Goal: Information Seeking & Learning: Compare options

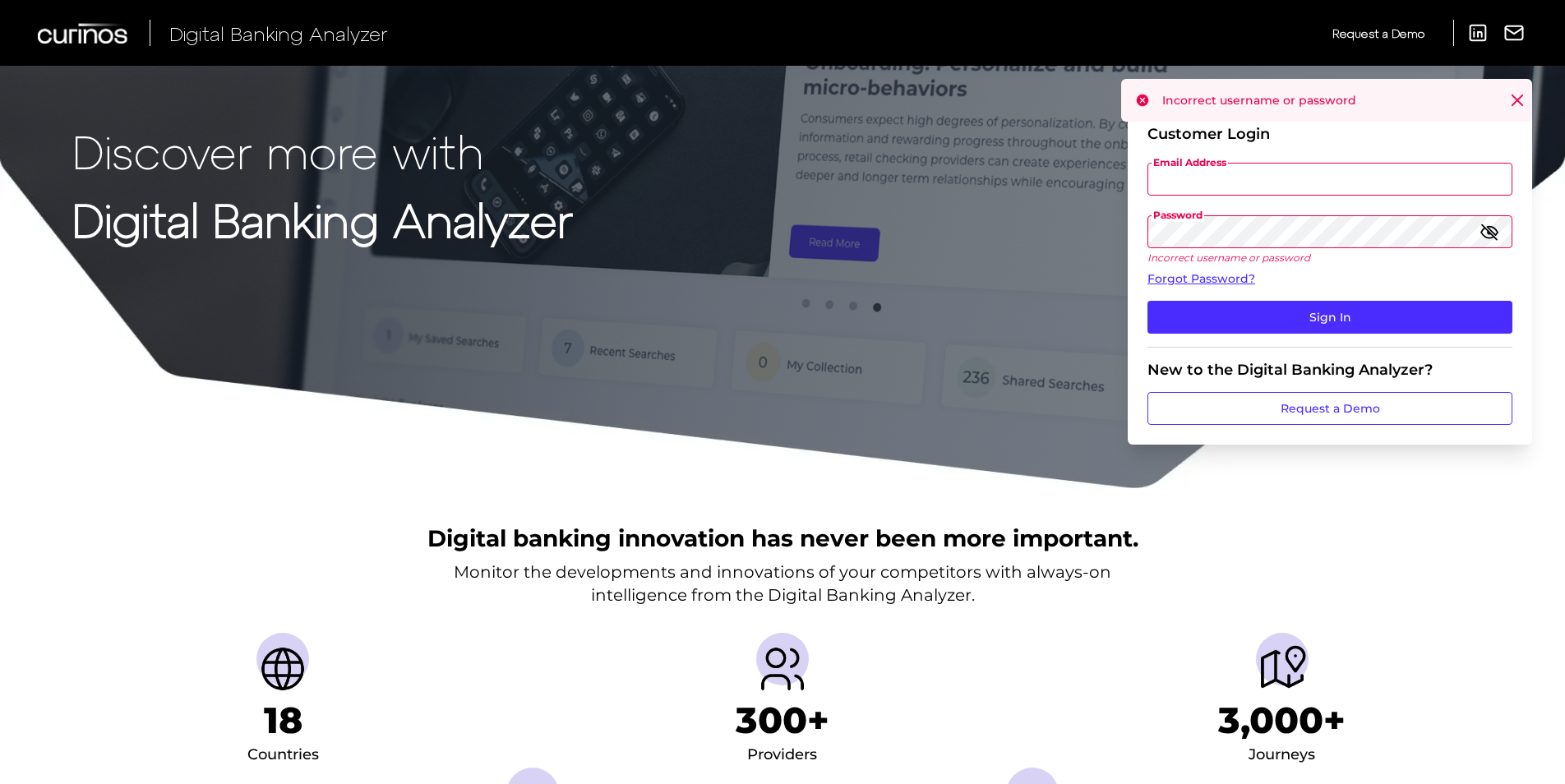
type input "ryan.bane@commercebank.com"
click at [1506, 94] on div "Incorrect username or password" at bounding box center [1327, 101] width 411 height 43
type input "ryan.bane@commercebank.com"
click at [980, 214] on div "Discover more with Digital Banking Analyzer Customer Login Email Address ryan.b…" at bounding box center [782, 245] width 1565 height 490
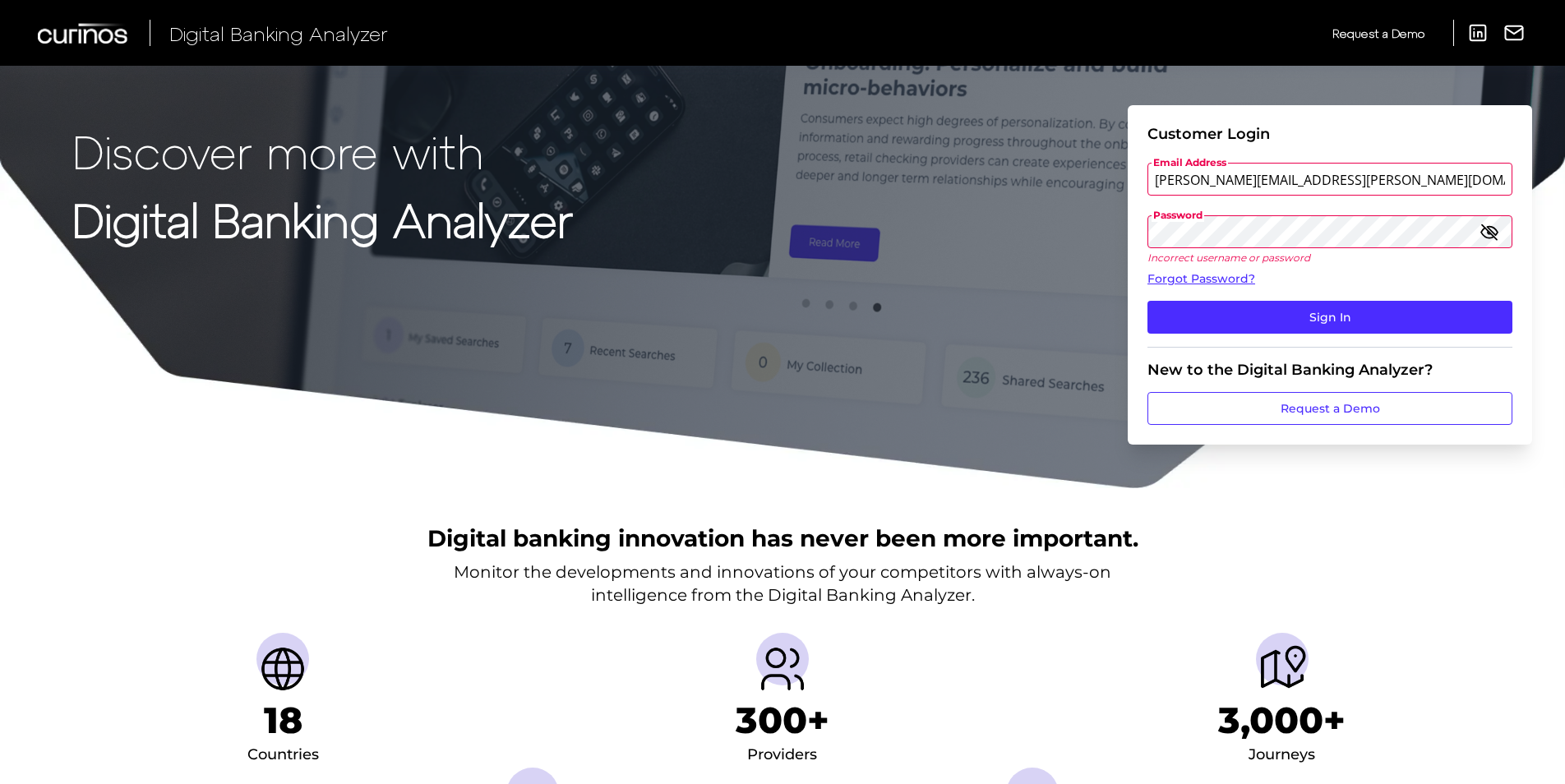
click at [1148, 301] on button "Sign In" at bounding box center [1330, 317] width 365 height 33
click at [1073, 227] on div "Discover more with Digital Banking Analyzer Customer Login Email Address ryan.b…" at bounding box center [782, 245] width 1565 height 490
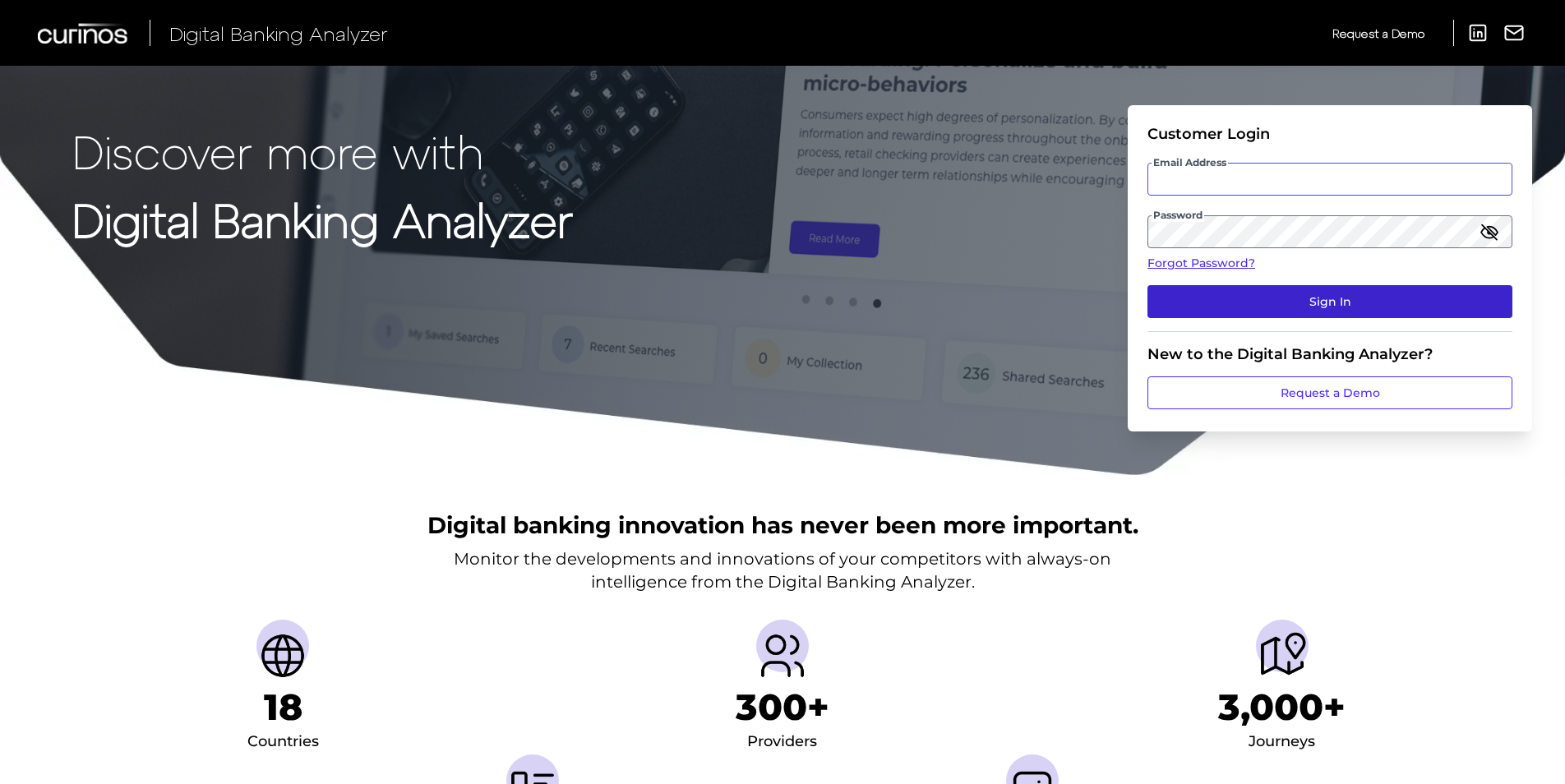
type input "[PERSON_NAME][EMAIL_ADDRESS][PERSON_NAME][DOMAIN_NAME]"
click at [1326, 297] on button "Sign In" at bounding box center [1330, 302] width 365 height 33
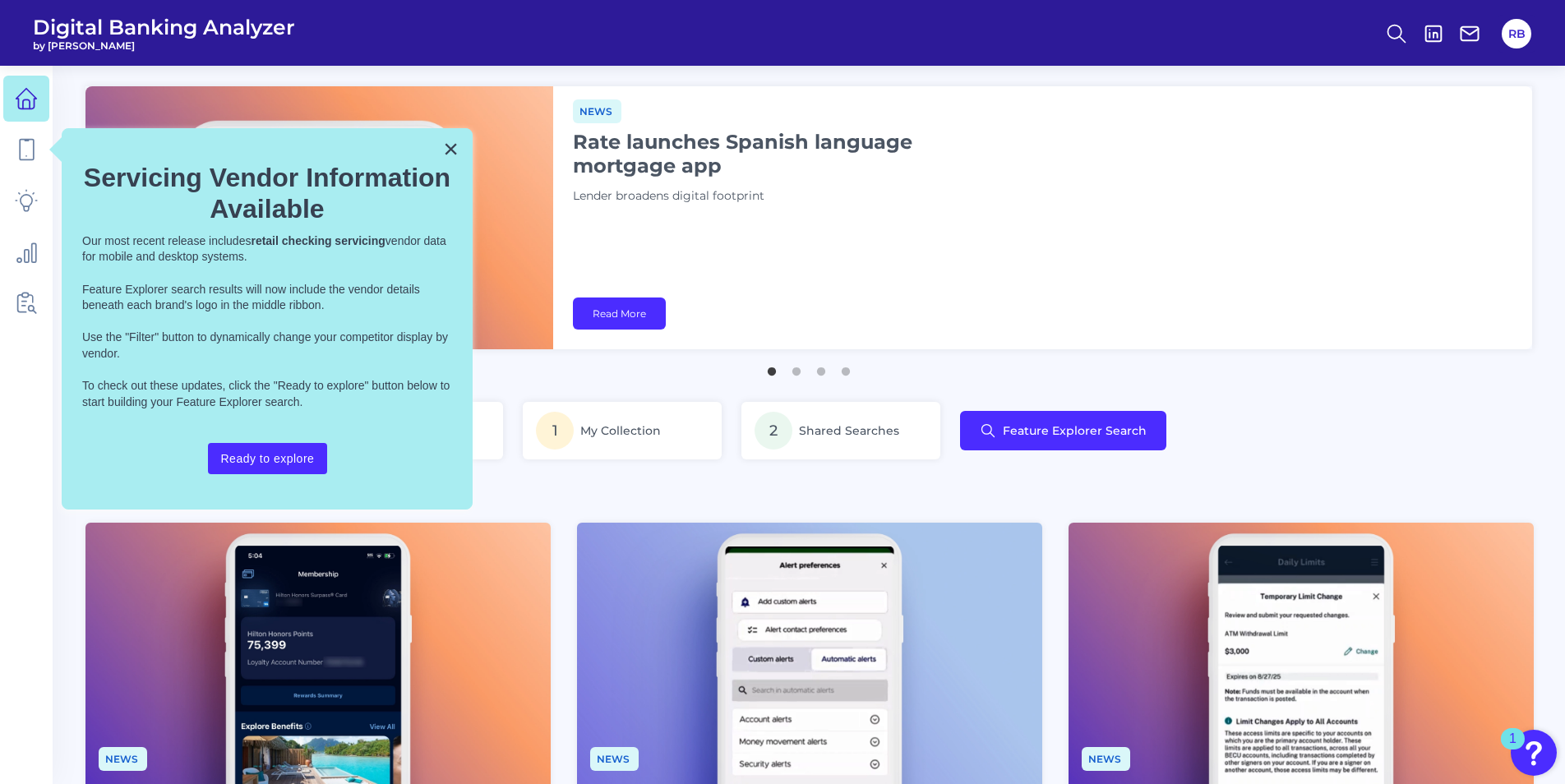
click at [444, 143] on button "×" at bounding box center [450, 149] width 16 height 26
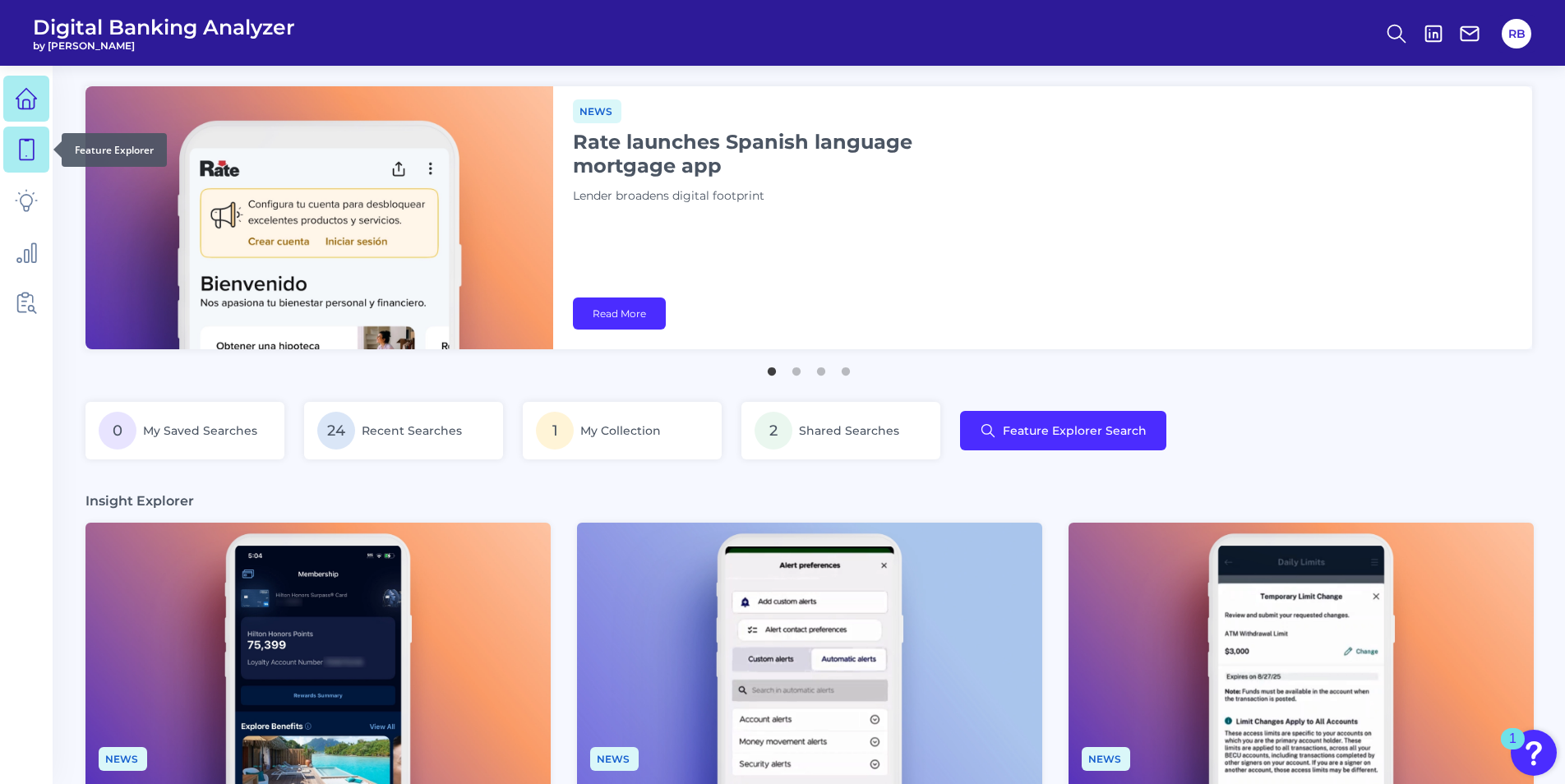
click at [14, 157] on link at bounding box center [26, 150] width 46 height 46
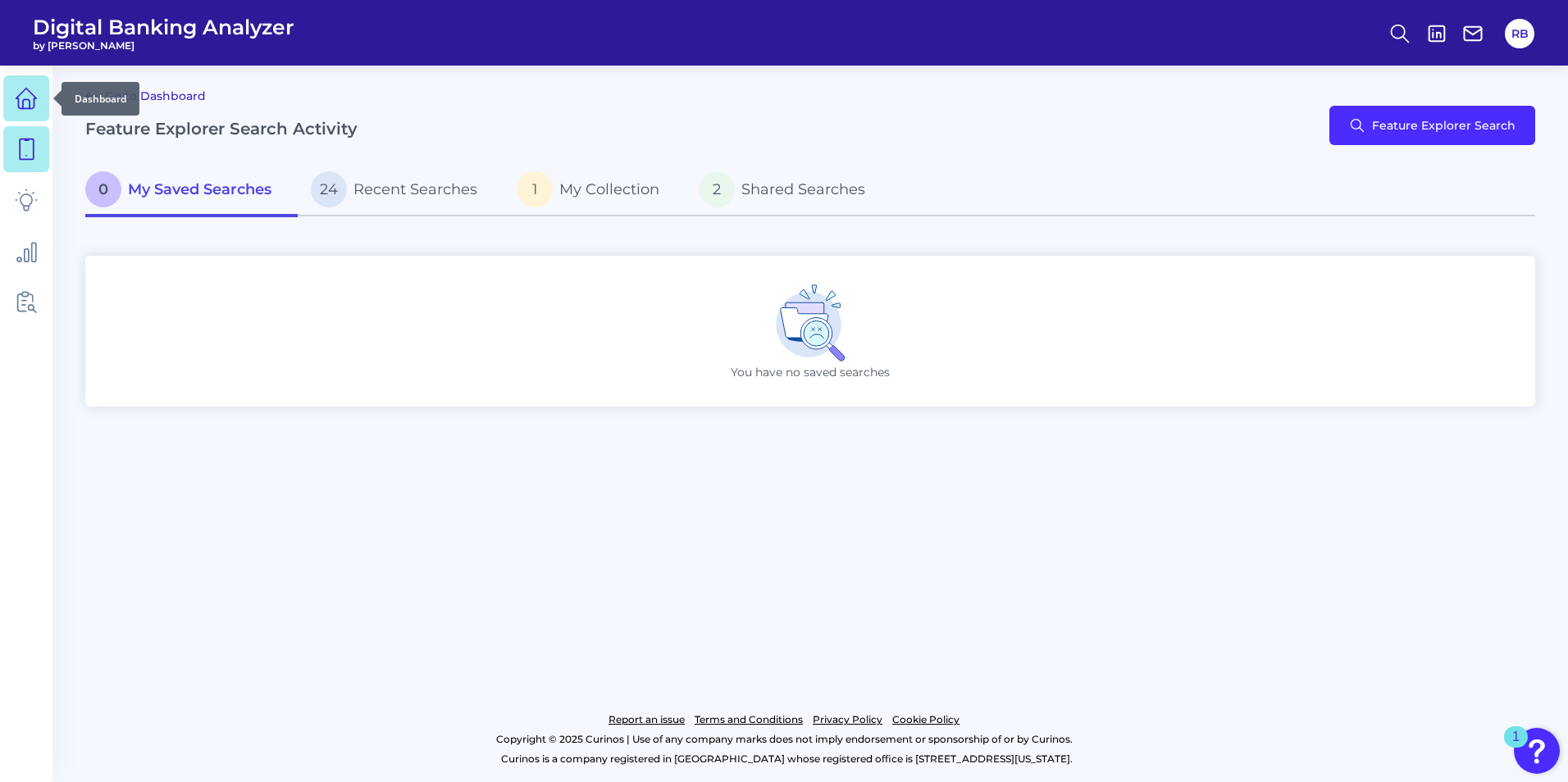
click at [12, 104] on link at bounding box center [26, 99] width 46 height 46
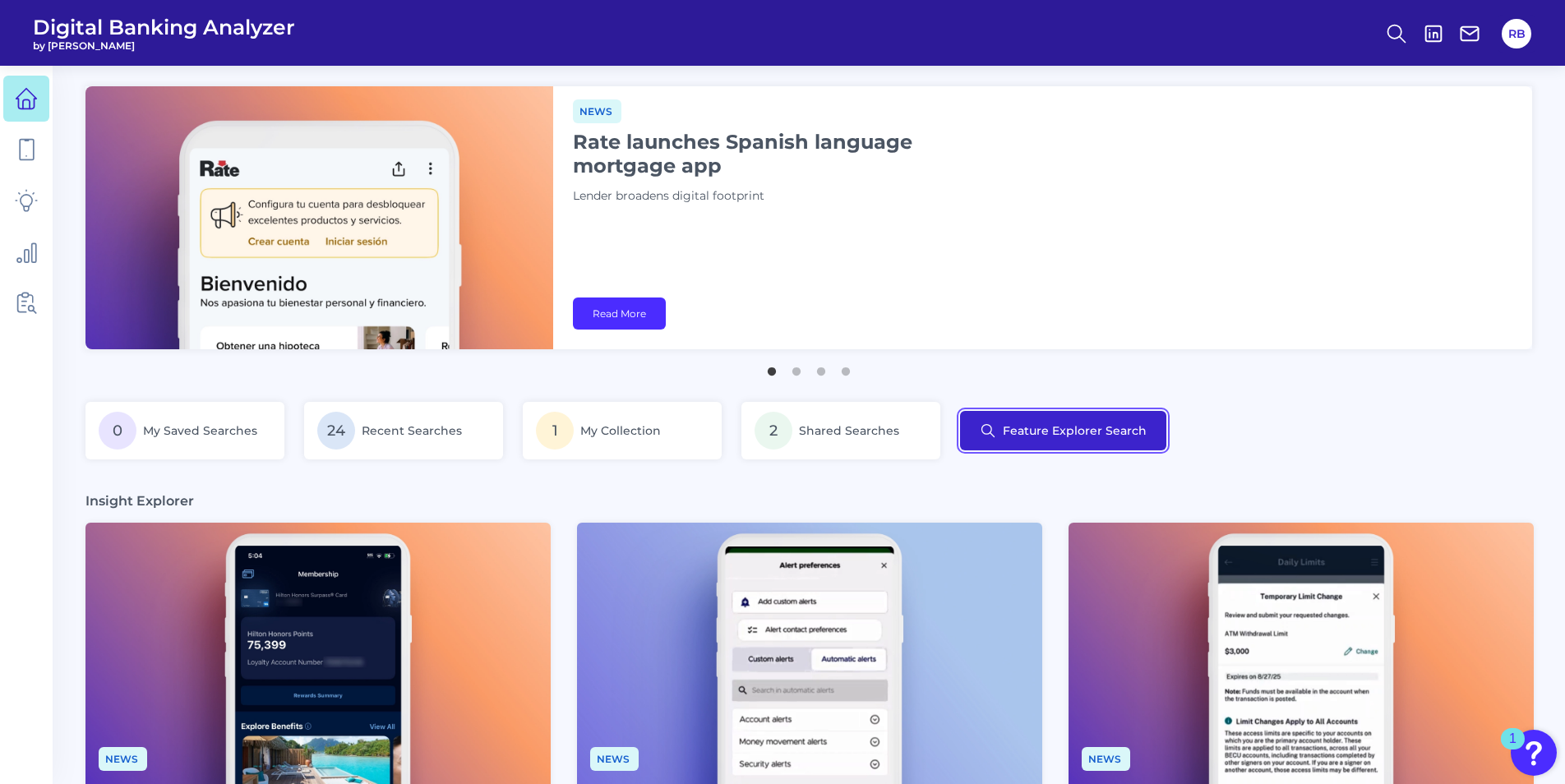
click at [1101, 417] on button "Feature Explorer Search" at bounding box center [1063, 430] width 206 height 40
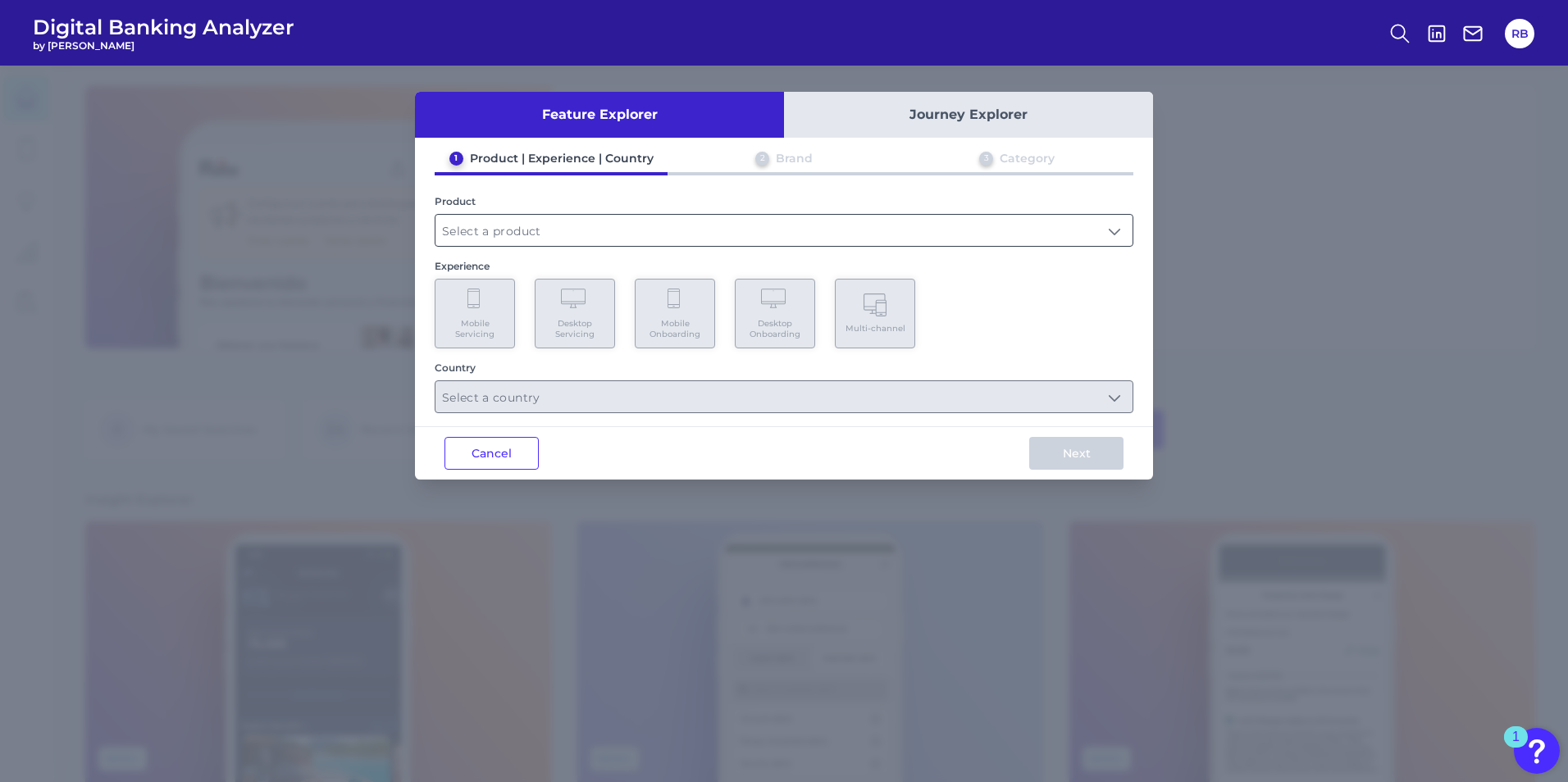
click at [478, 217] on input "text" at bounding box center [783, 230] width 697 height 31
click at [487, 234] on input "text" at bounding box center [783, 230] width 697 height 31
click at [493, 232] on input "text" at bounding box center [783, 230] width 697 height 31
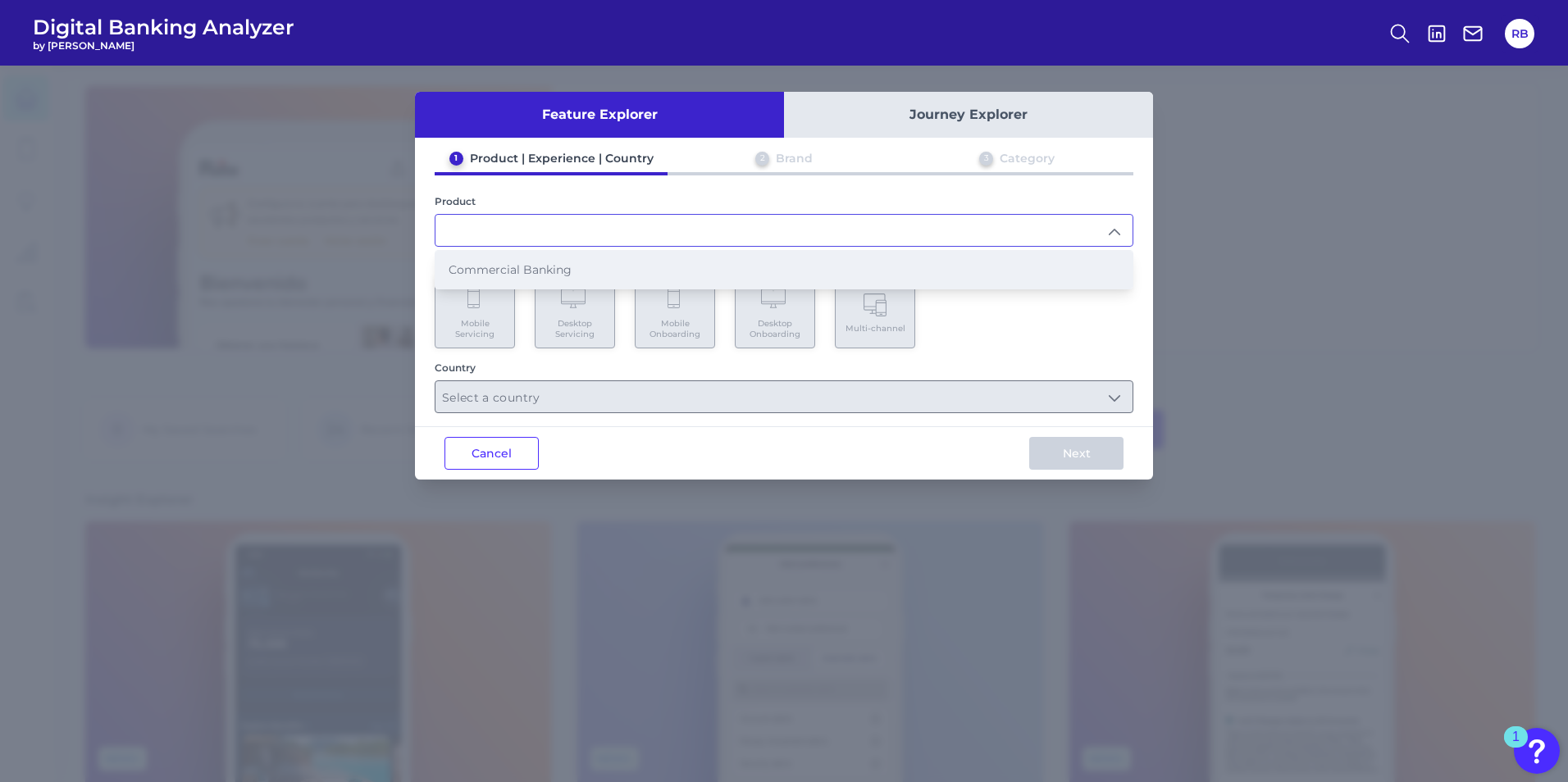
click at [489, 268] on span "Commercial Banking" at bounding box center [510, 270] width 123 height 15
type input "Commercial Banking"
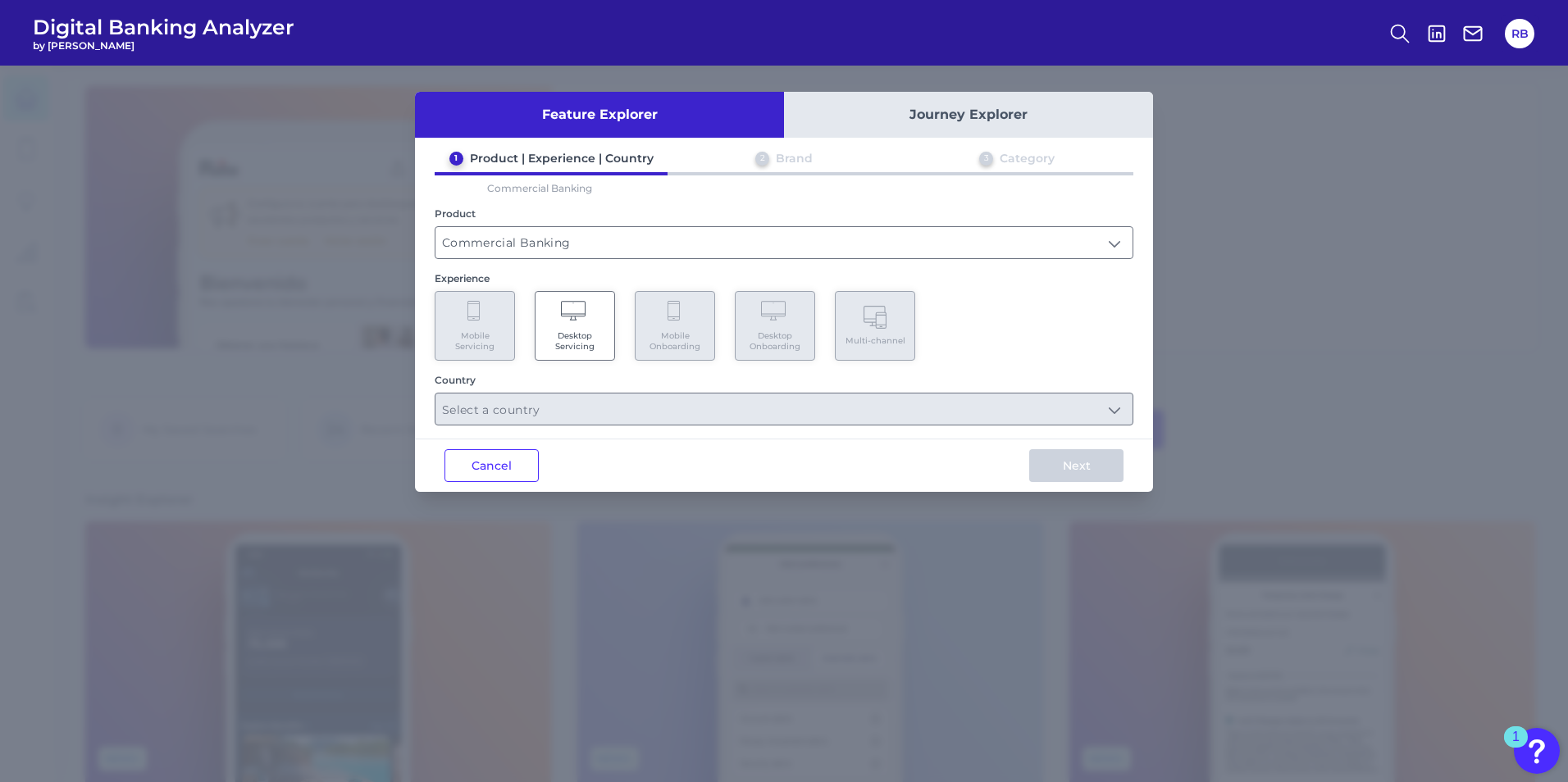
click at [595, 324] on Servicing "Desktop Servicing" at bounding box center [575, 326] width 81 height 70
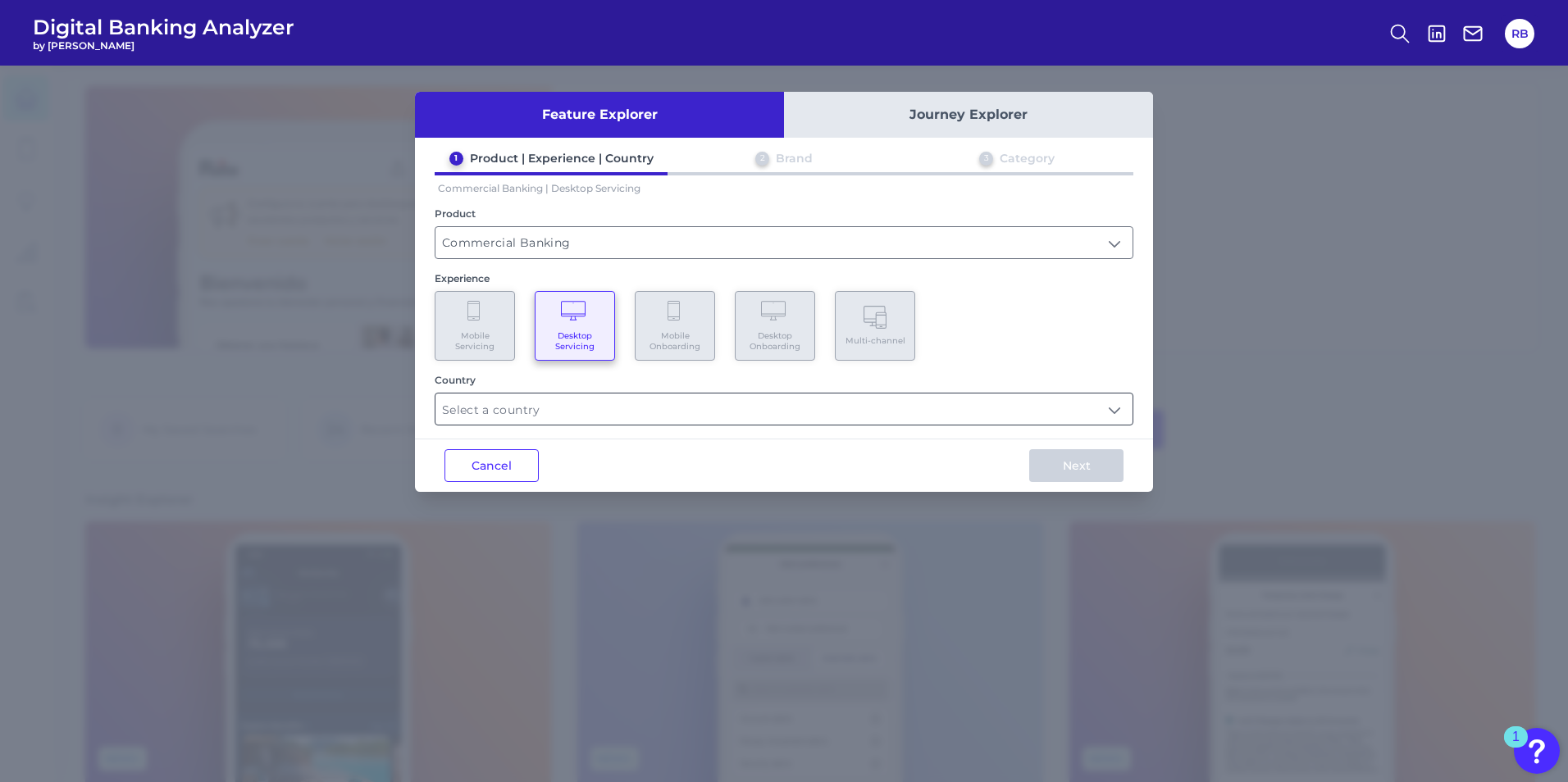
click at [624, 405] on input "text" at bounding box center [783, 410] width 697 height 31
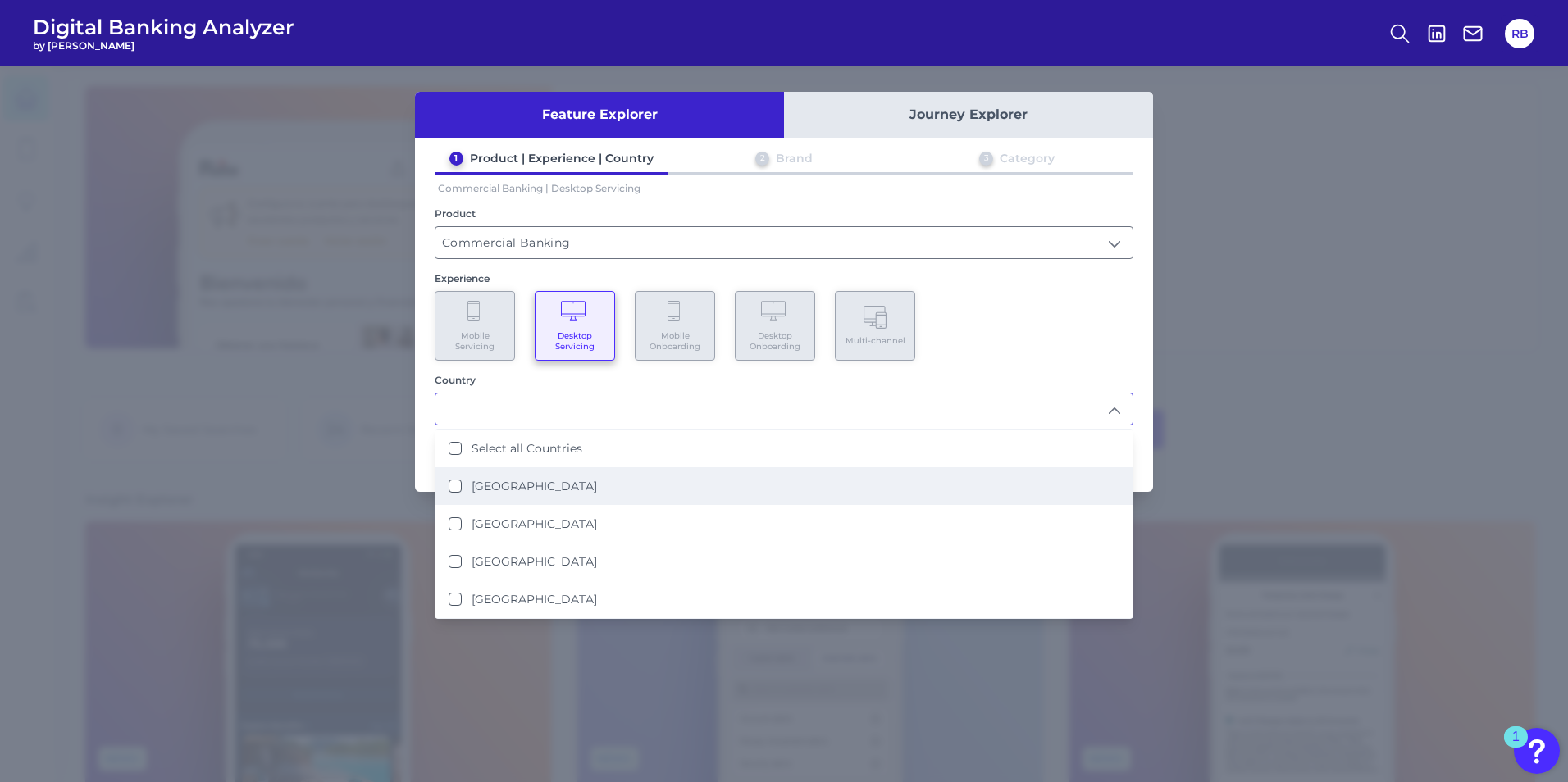
click at [526, 494] on li "[GEOGRAPHIC_DATA]" at bounding box center [783, 486] width 697 height 38
type input "[GEOGRAPHIC_DATA]"
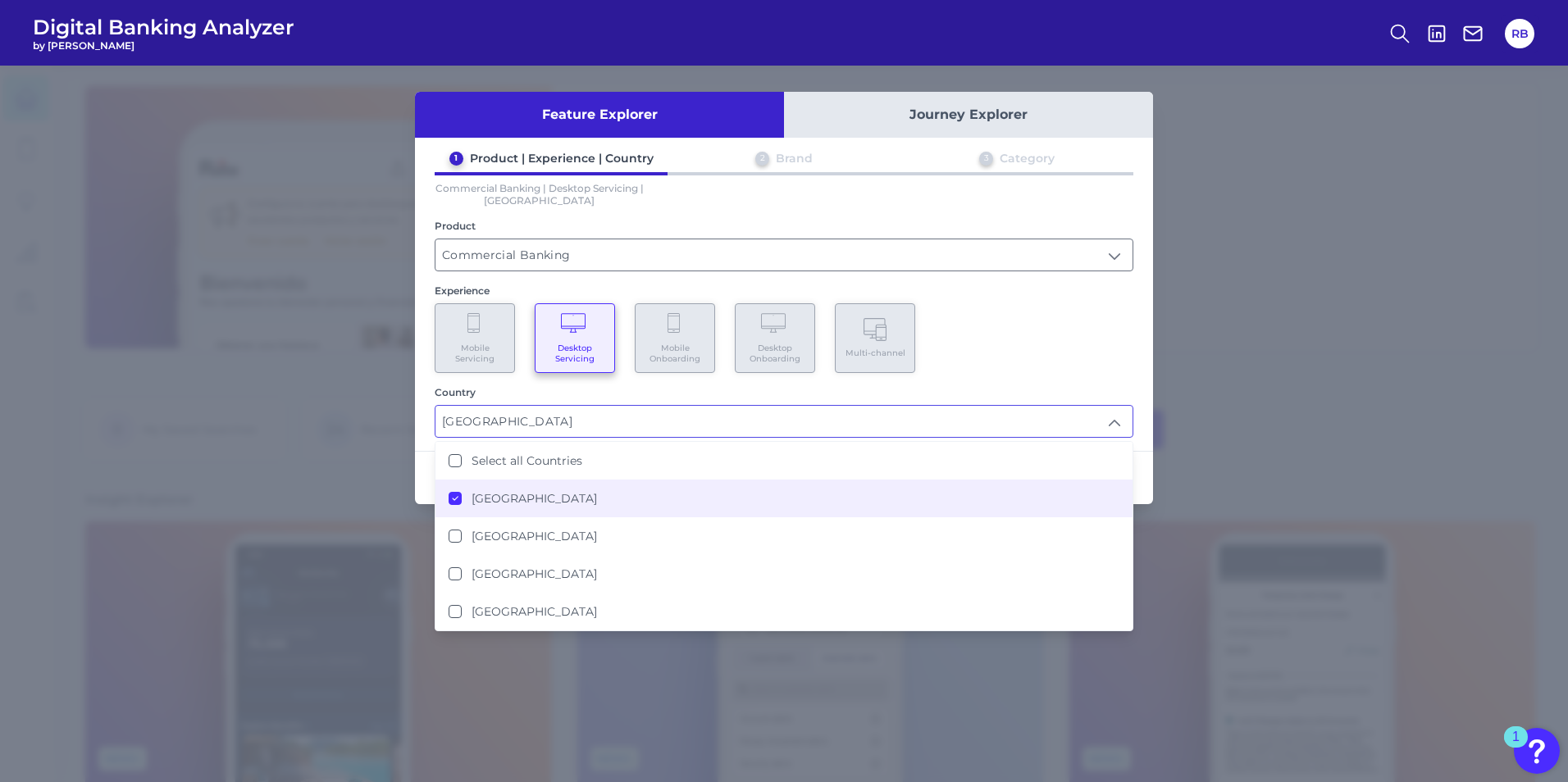
scroll to position [1, 0]
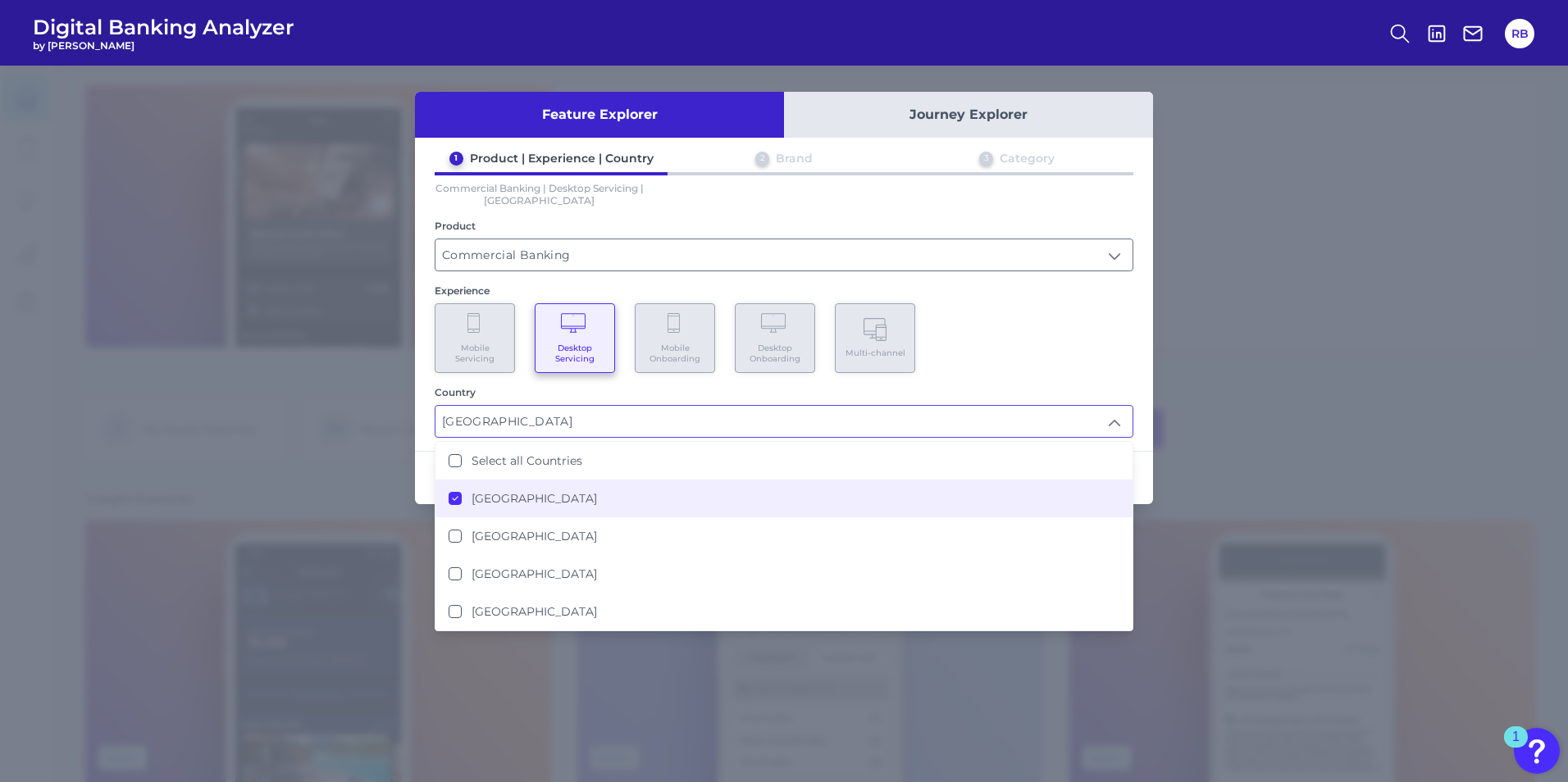
click at [1051, 308] on div "Mobile Servicing Desktop Servicing Mobile Onboarding Desktop Onboarding Multi-c…" at bounding box center [783, 338] width 698 height 70
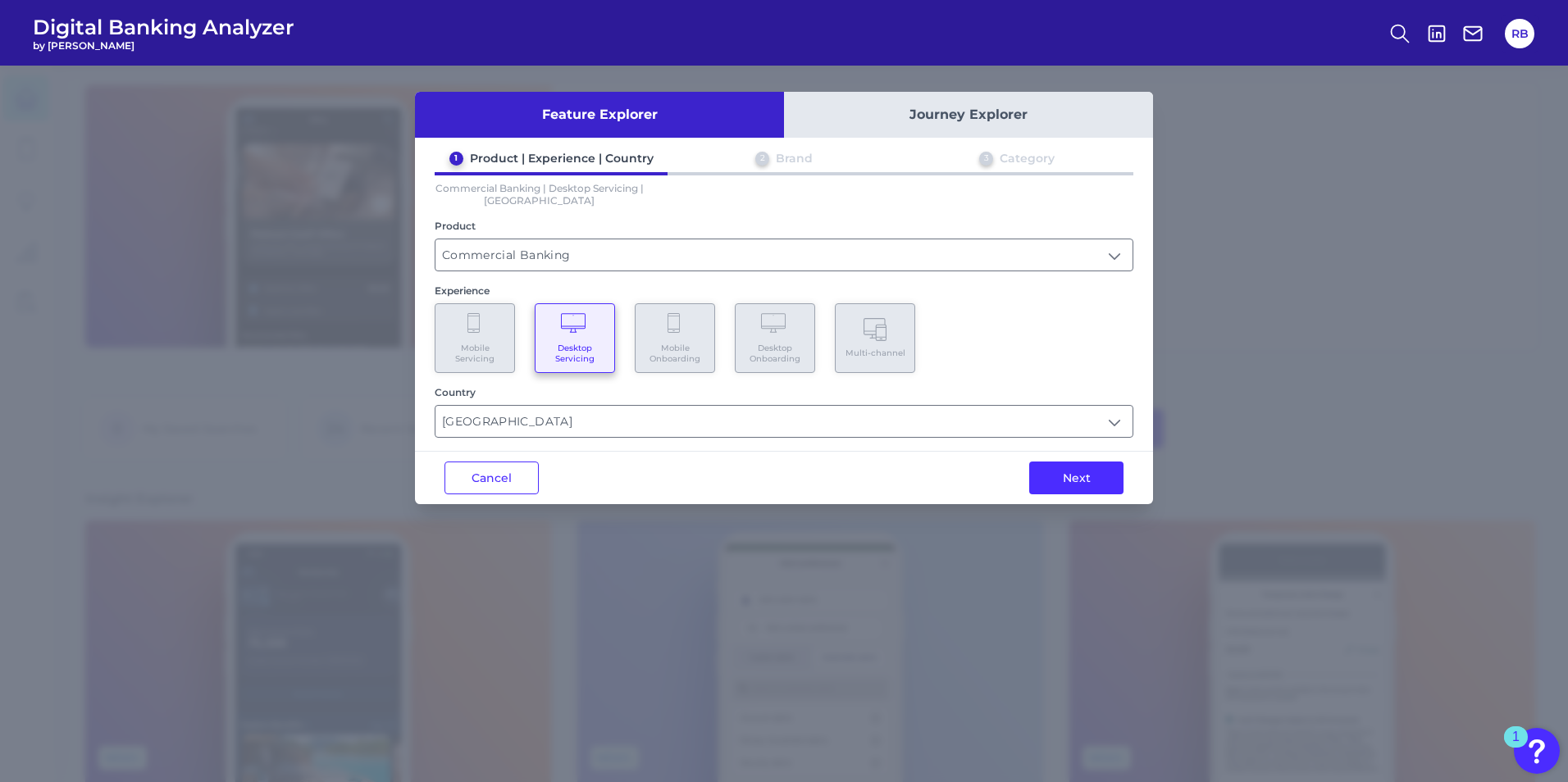
click at [1088, 479] on button "Next" at bounding box center [1076, 478] width 95 height 33
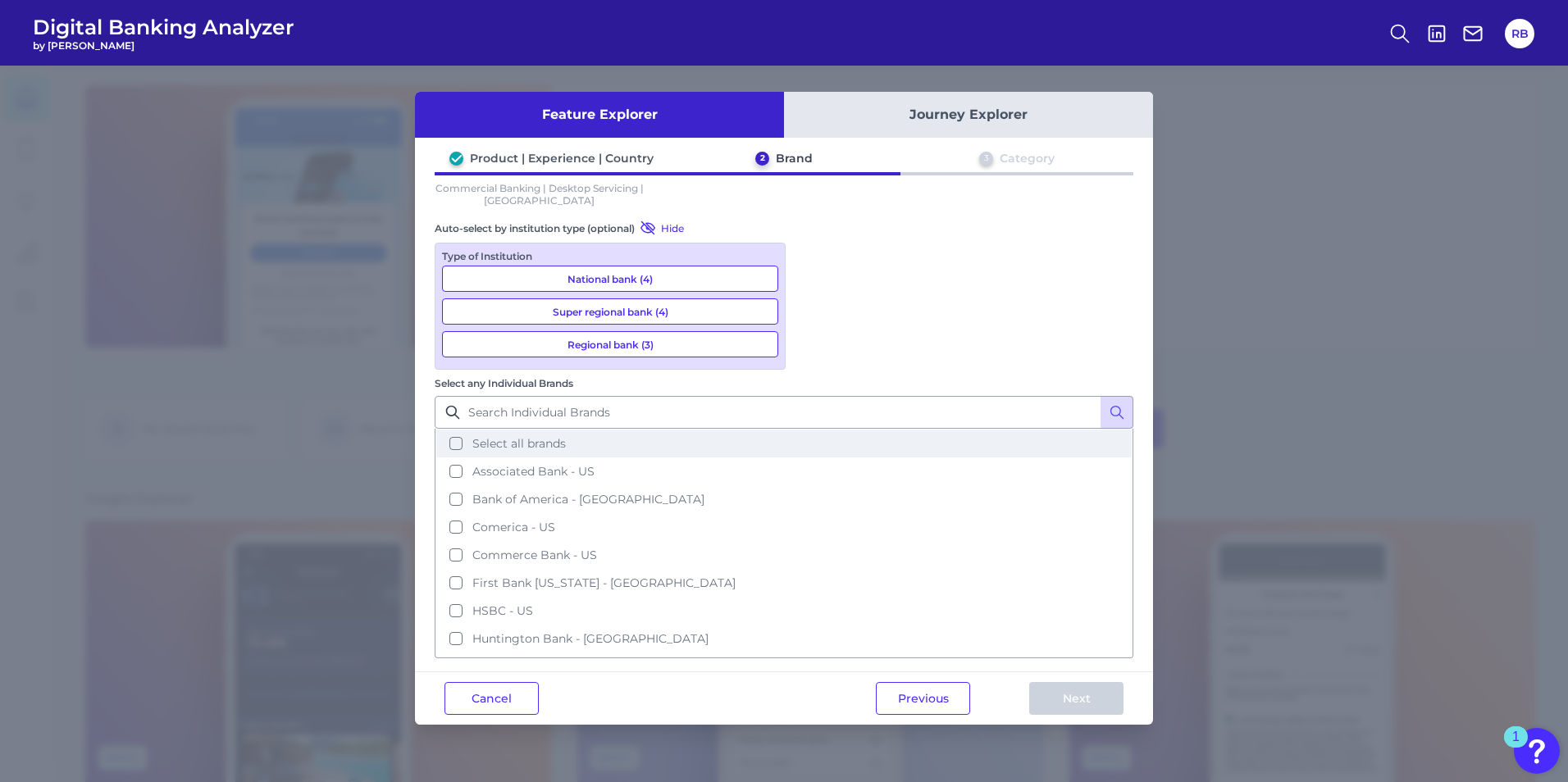
click at [817, 429] on button "Select all brands" at bounding box center [783, 443] width 695 height 28
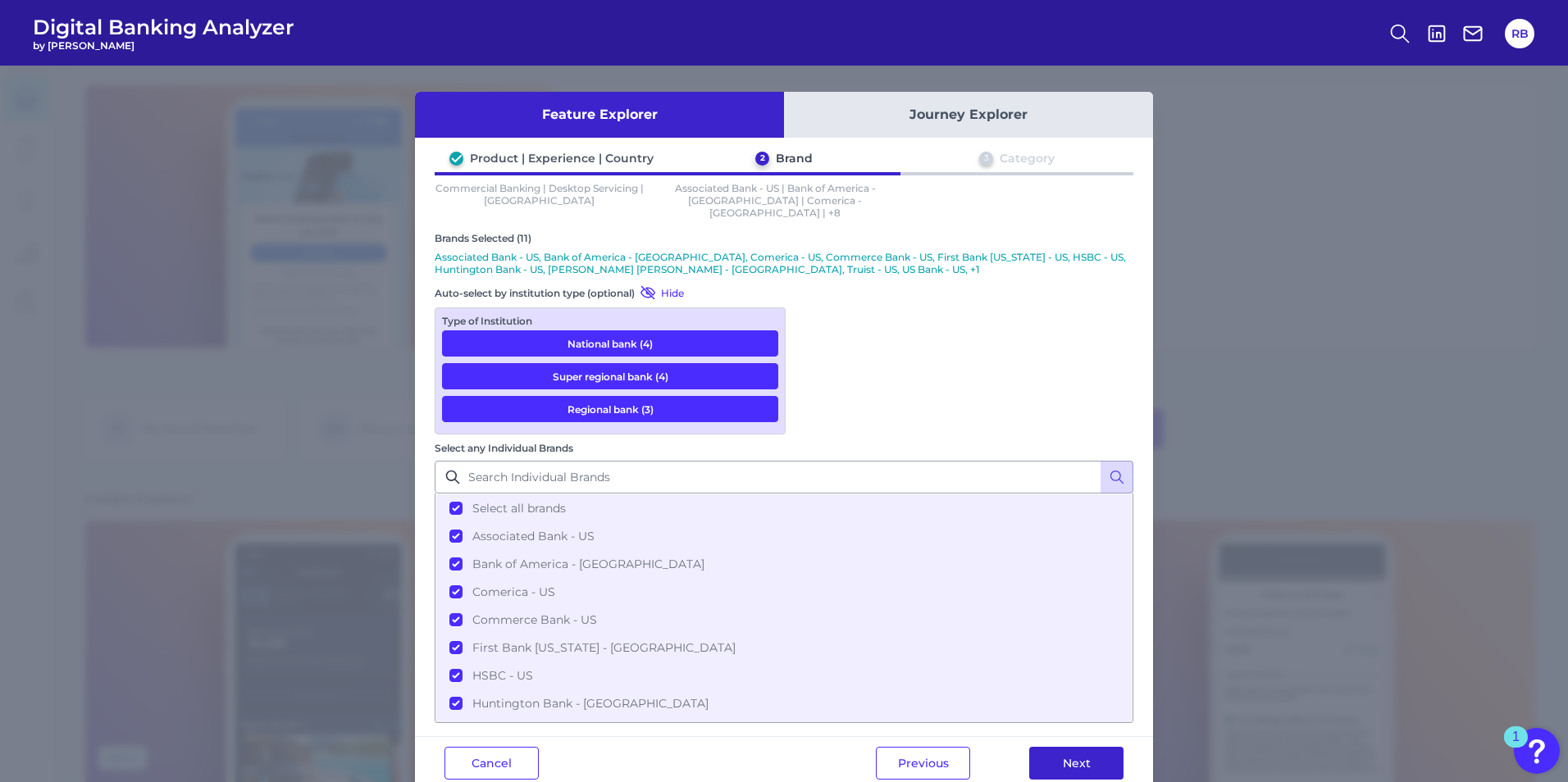
click at [1083, 747] on button "Next" at bounding box center [1076, 763] width 95 height 33
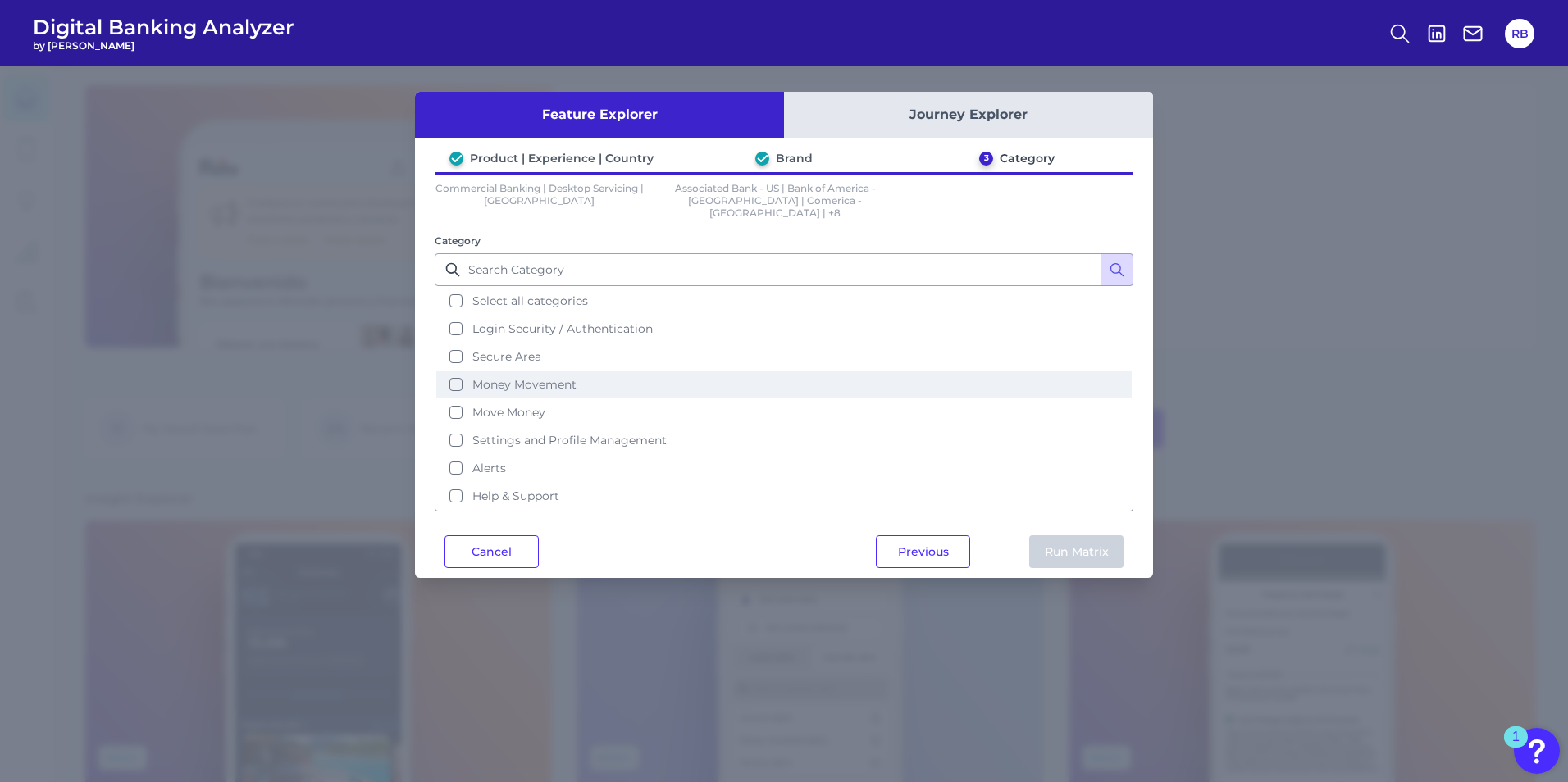
click at [510, 377] on span "Money Movement" at bounding box center [524, 385] width 104 height 15
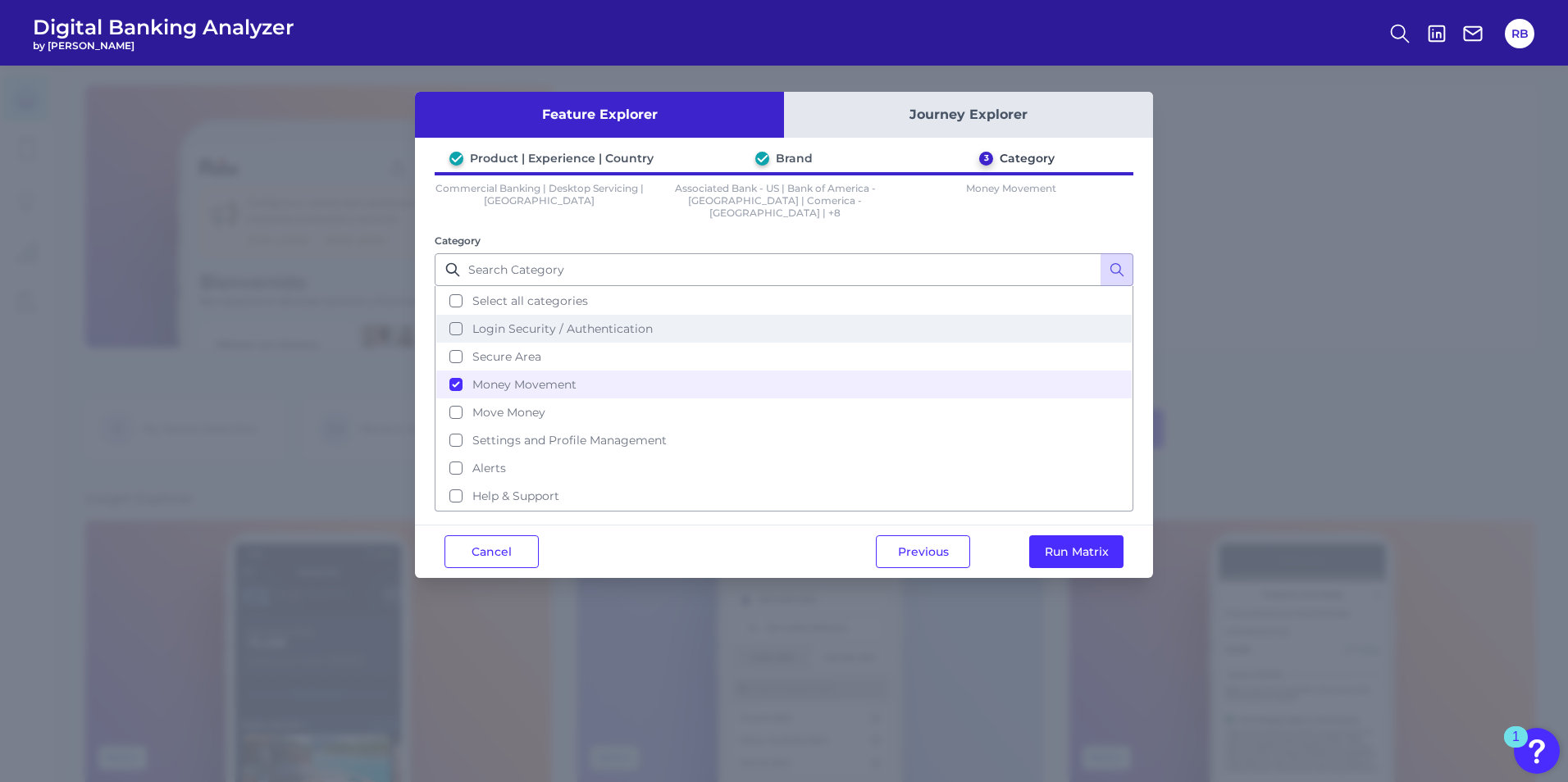
click at [531, 322] on span "Login Security / Authentication" at bounding box center [562, 329] width 180 height 15
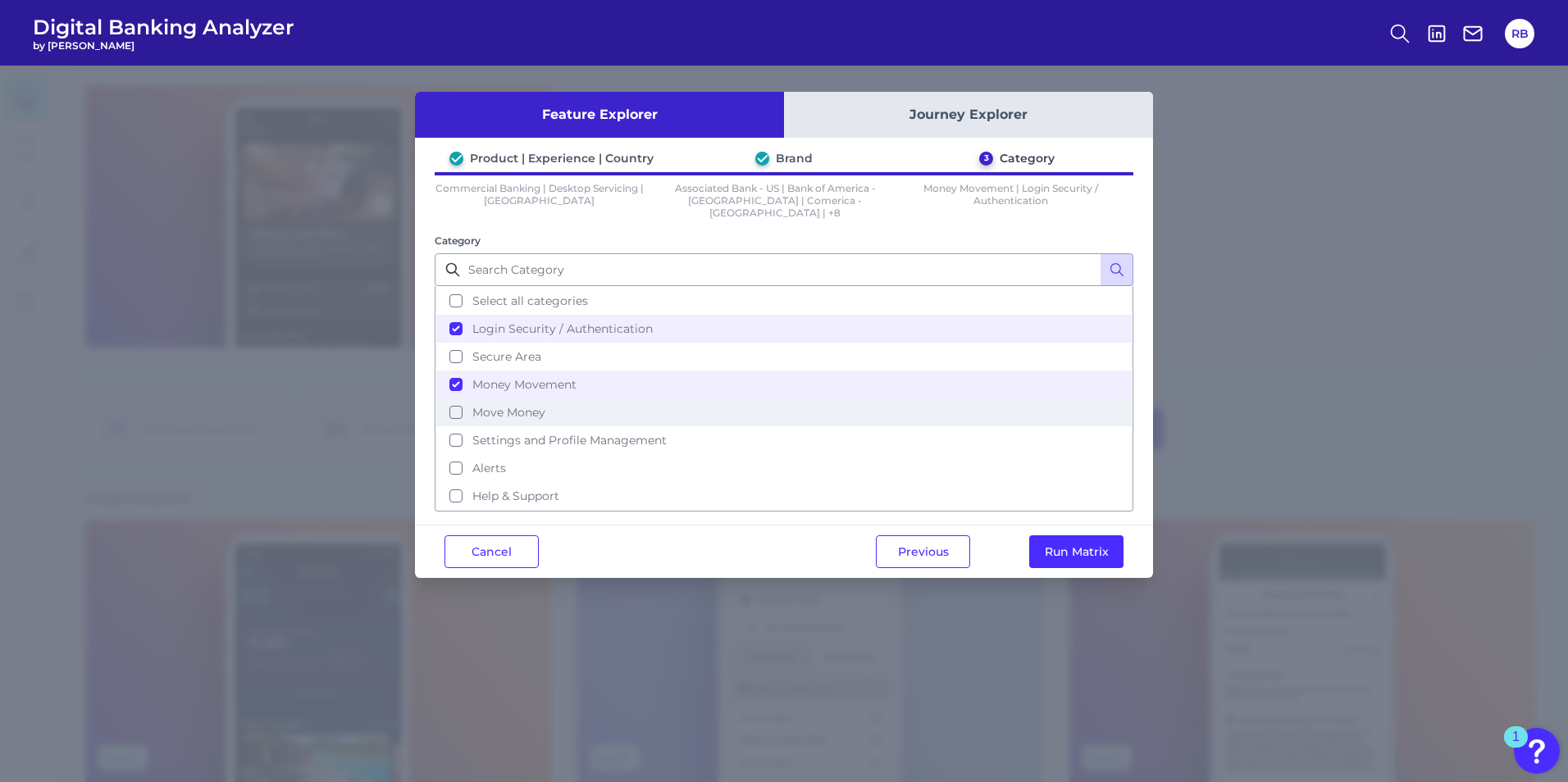
click at [514, 405] on span "Move Money" at bounding box center [508, 413] width 73 height 15
click at [1088, 540] on button "Run Matrix" at bounding box center [1076, 552] width 95 height 33
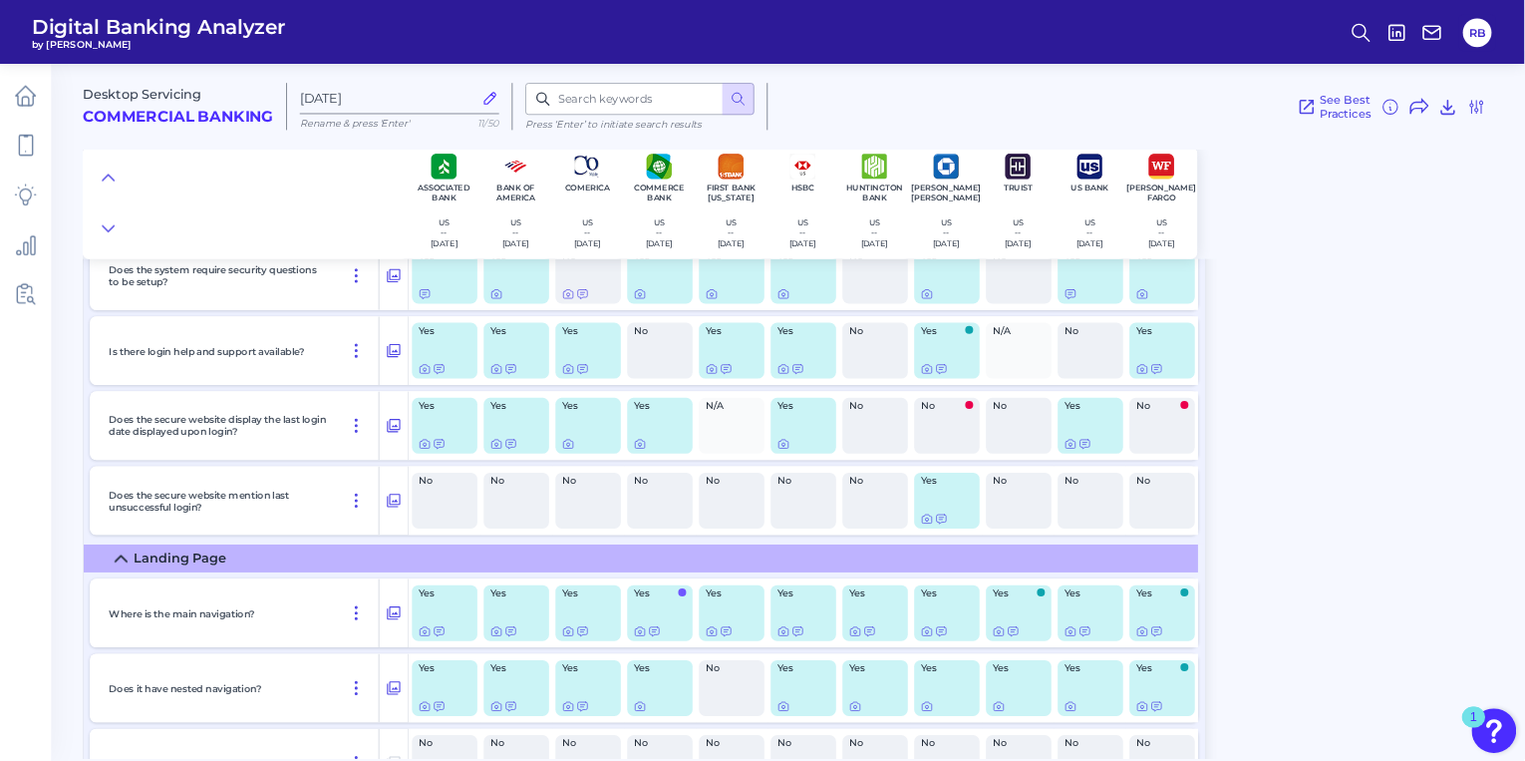
scroll to position [698, 0]
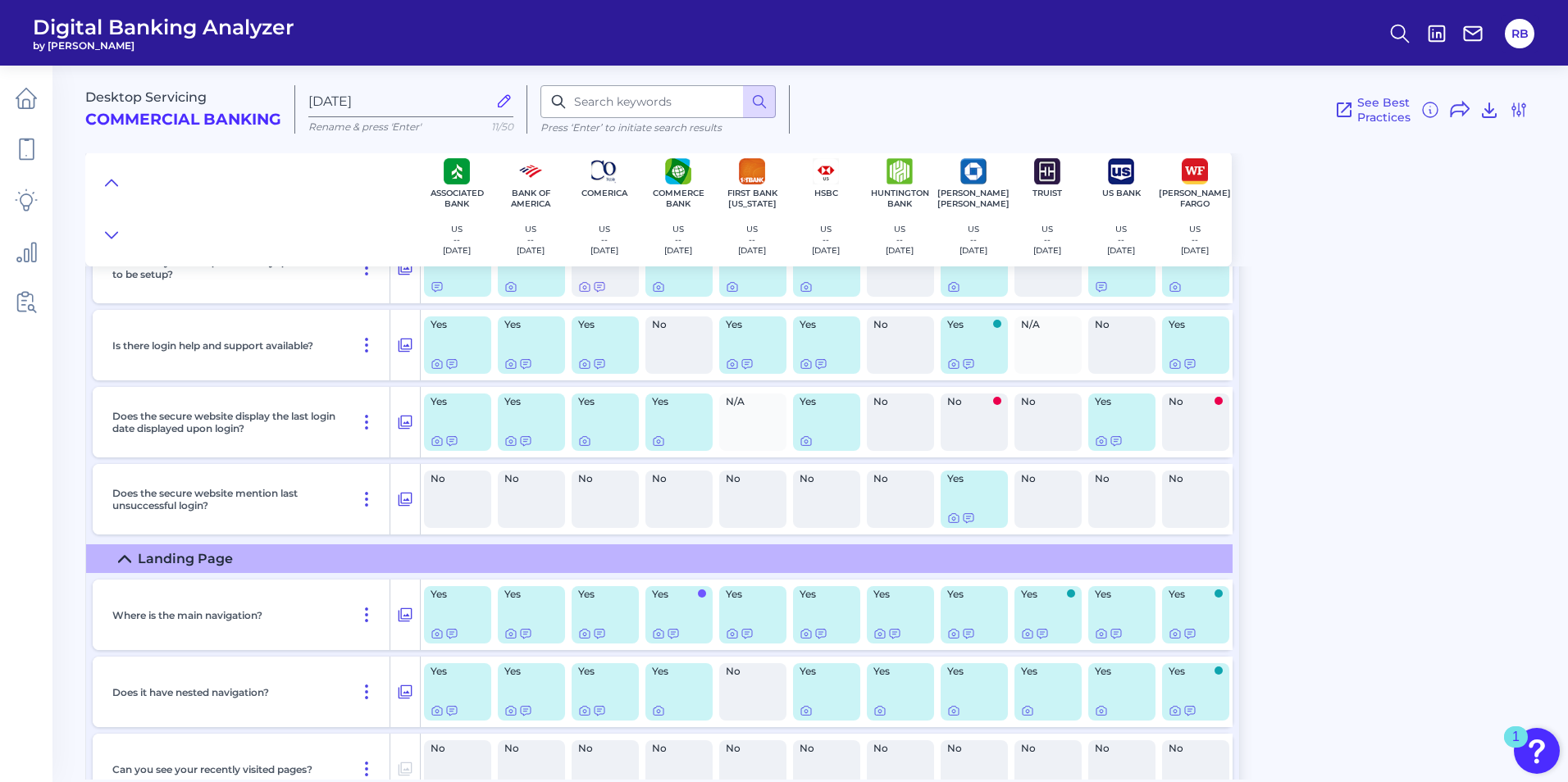
click at [465, 619] on div "Yes" at bounding box center [457, 615] width 67 height 58
click at [407, 616] on icon at bounding box center [406, 615] width 14 height 14
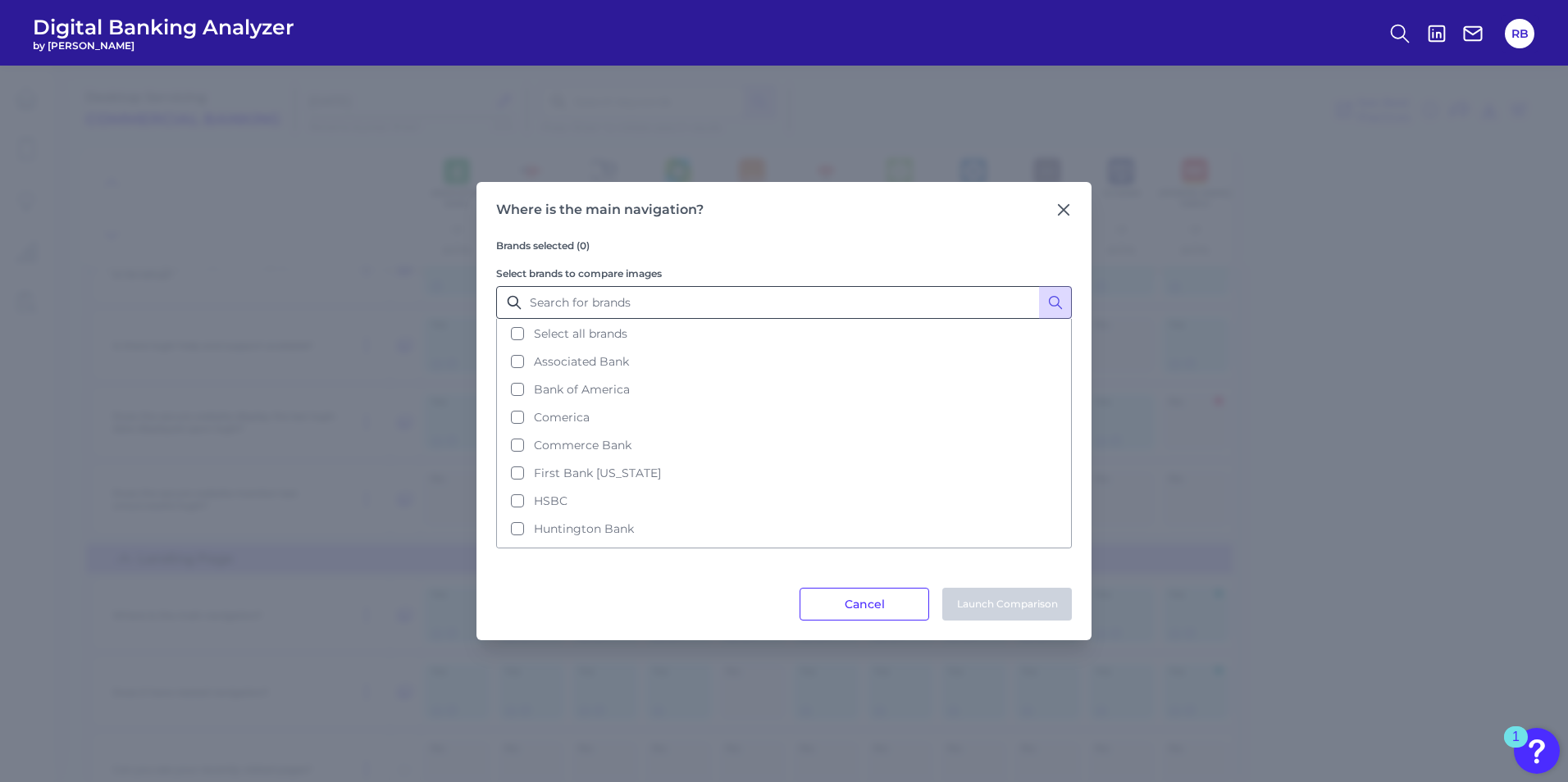
click at [528, 330] on button "Select all brands" at bounding box center [784, 334] width 573 height 28
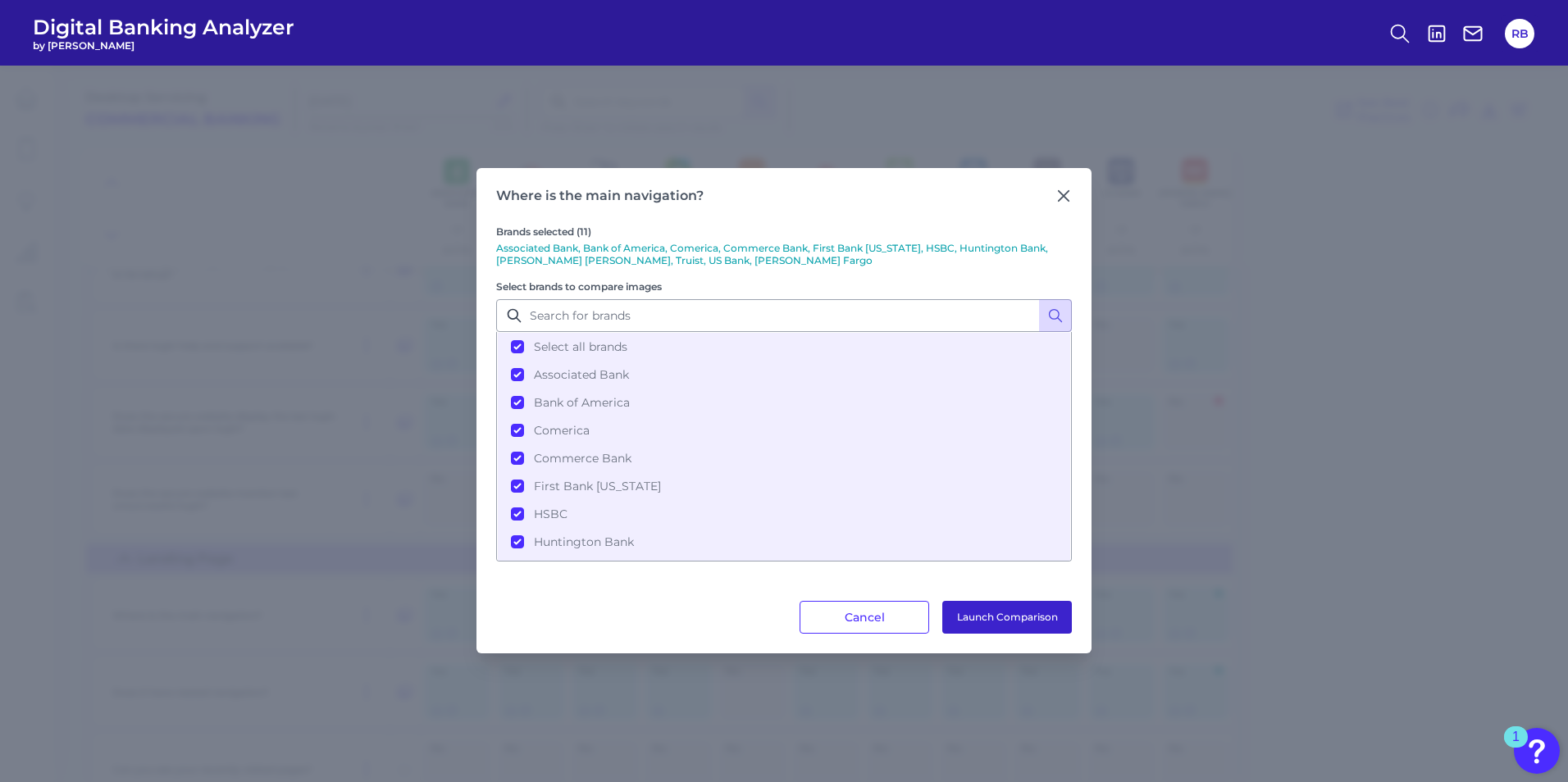
click at [1000, 611] on button "Launch Comparison" at bounding box center [1008, 618] width 130 height 33
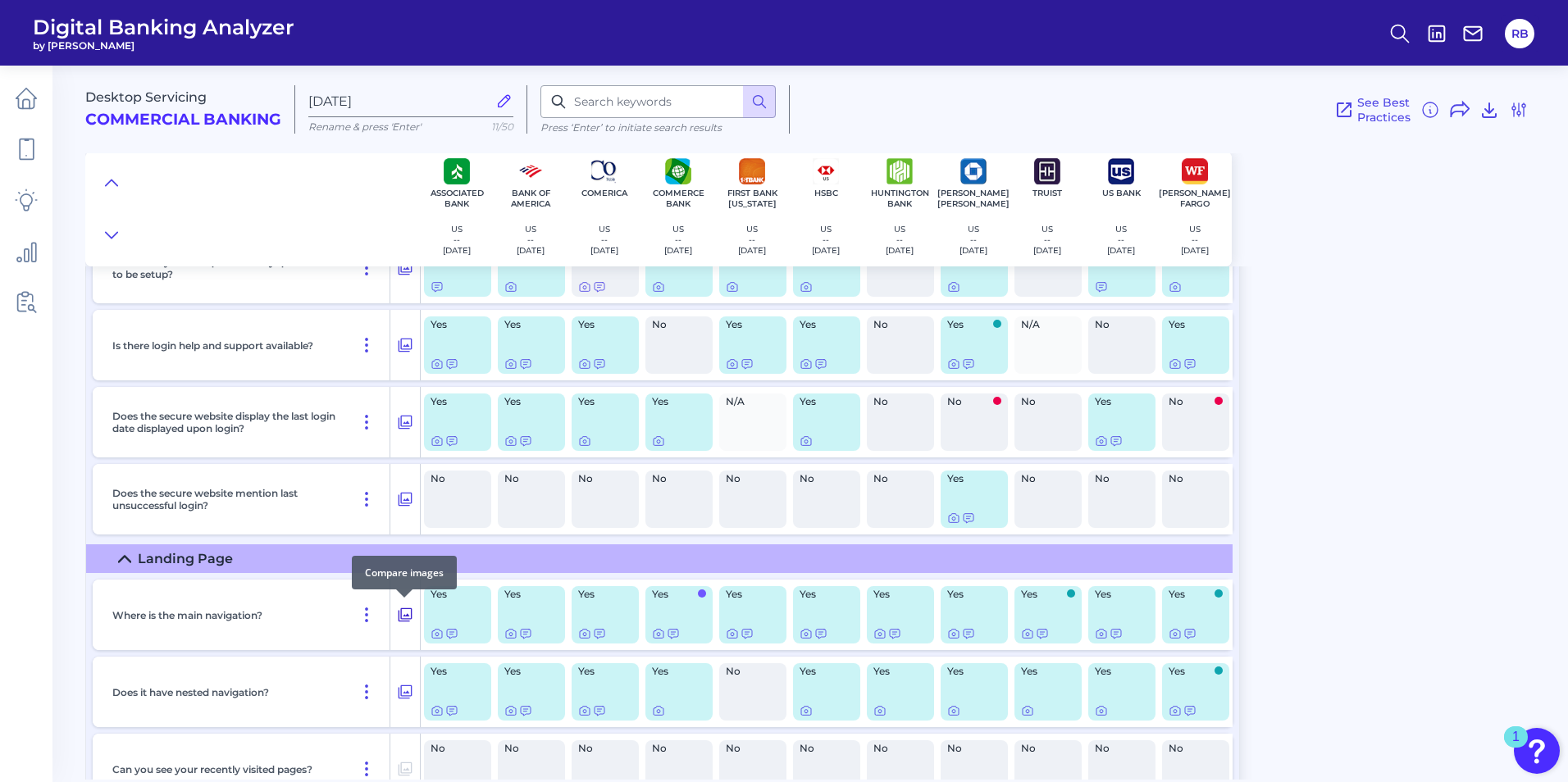
click at [403, 618] on icon at bounding box center [406, 615] width 16 height 20
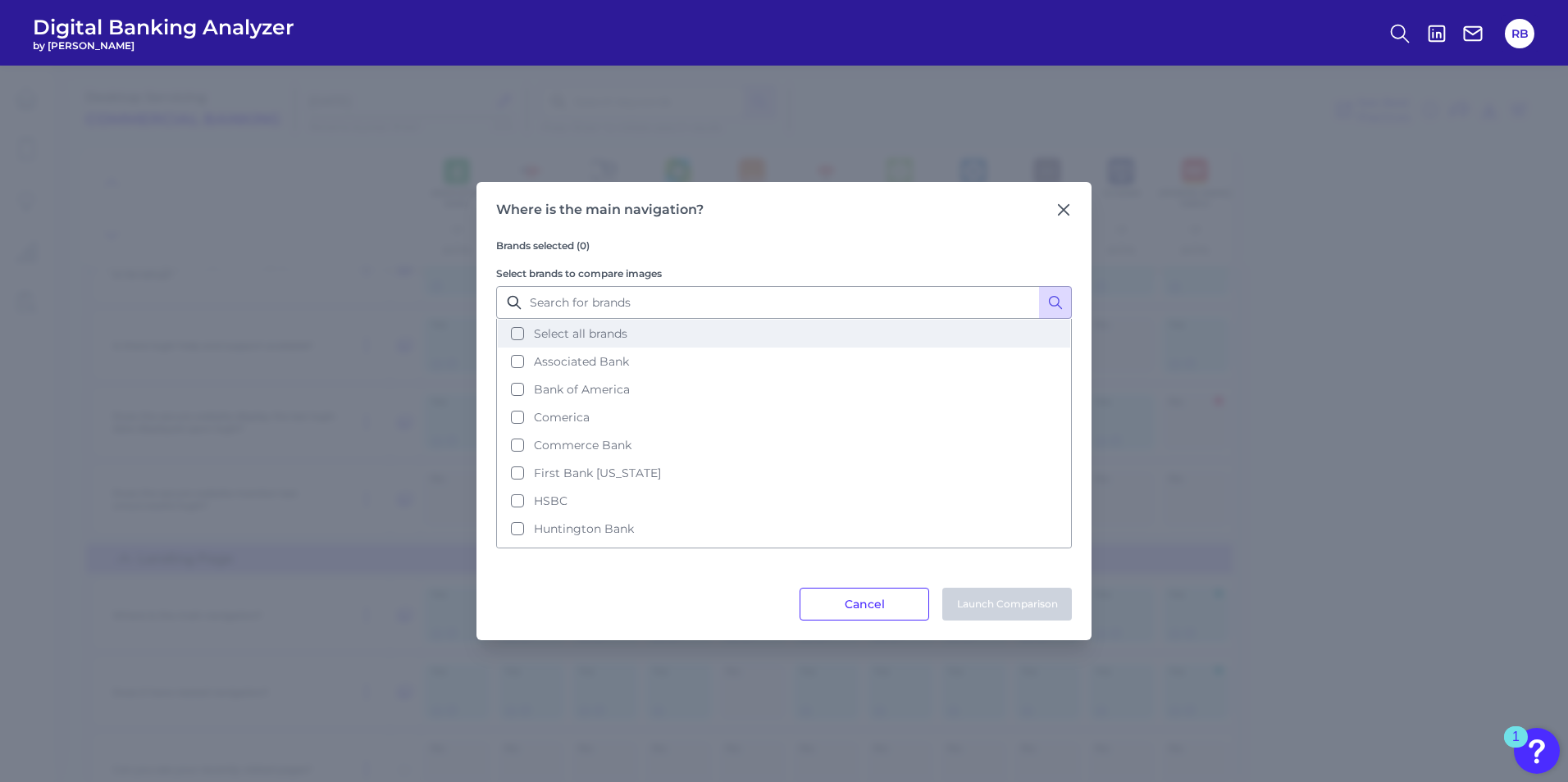
click at [524, 331] on button "Select all brands" at bounding box center [784, 334] width 573 height 28
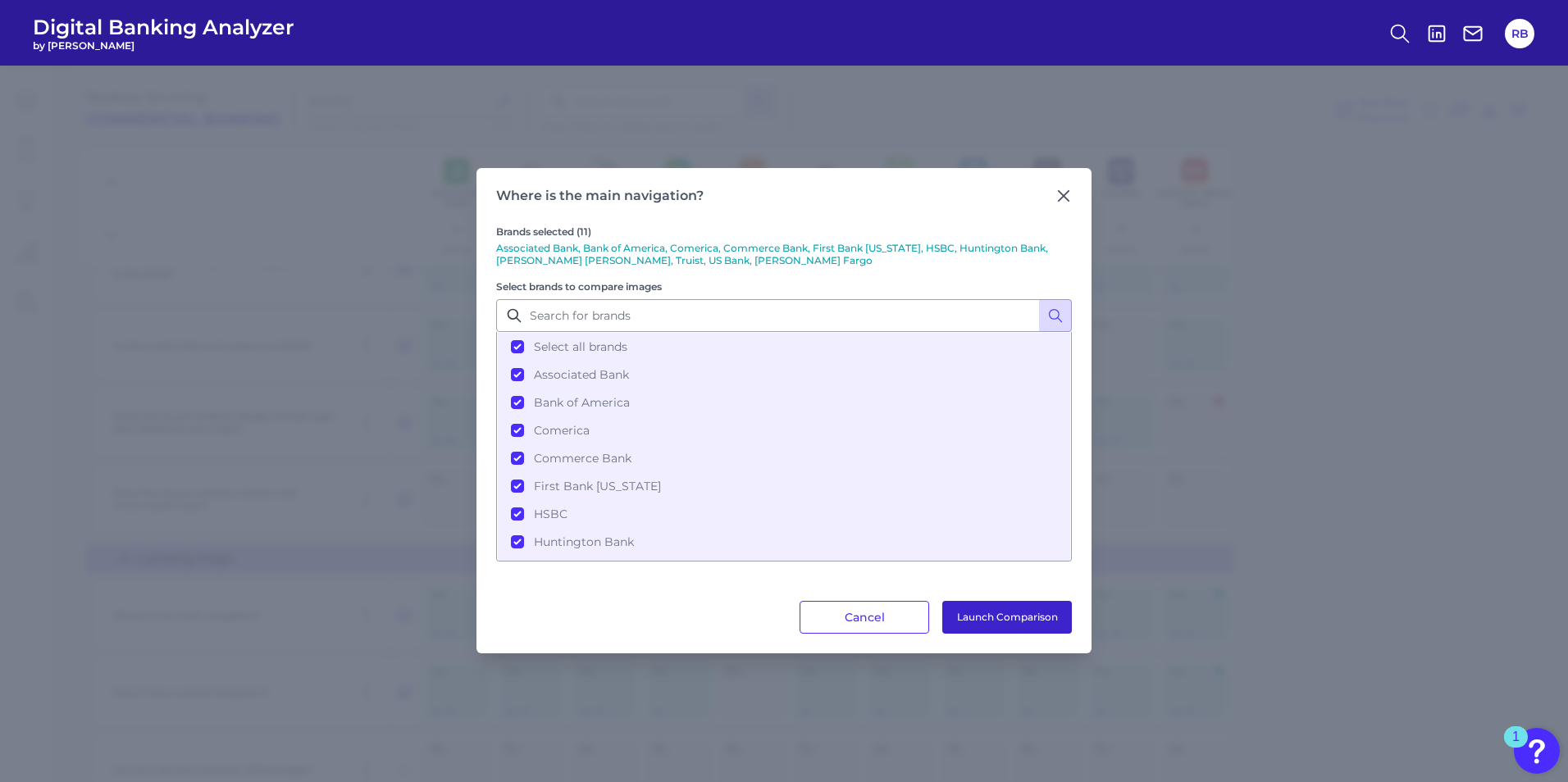
click at [1001, 615] on button "Launch Comparison" at bounding box center [1008, 618] width 130 height 33
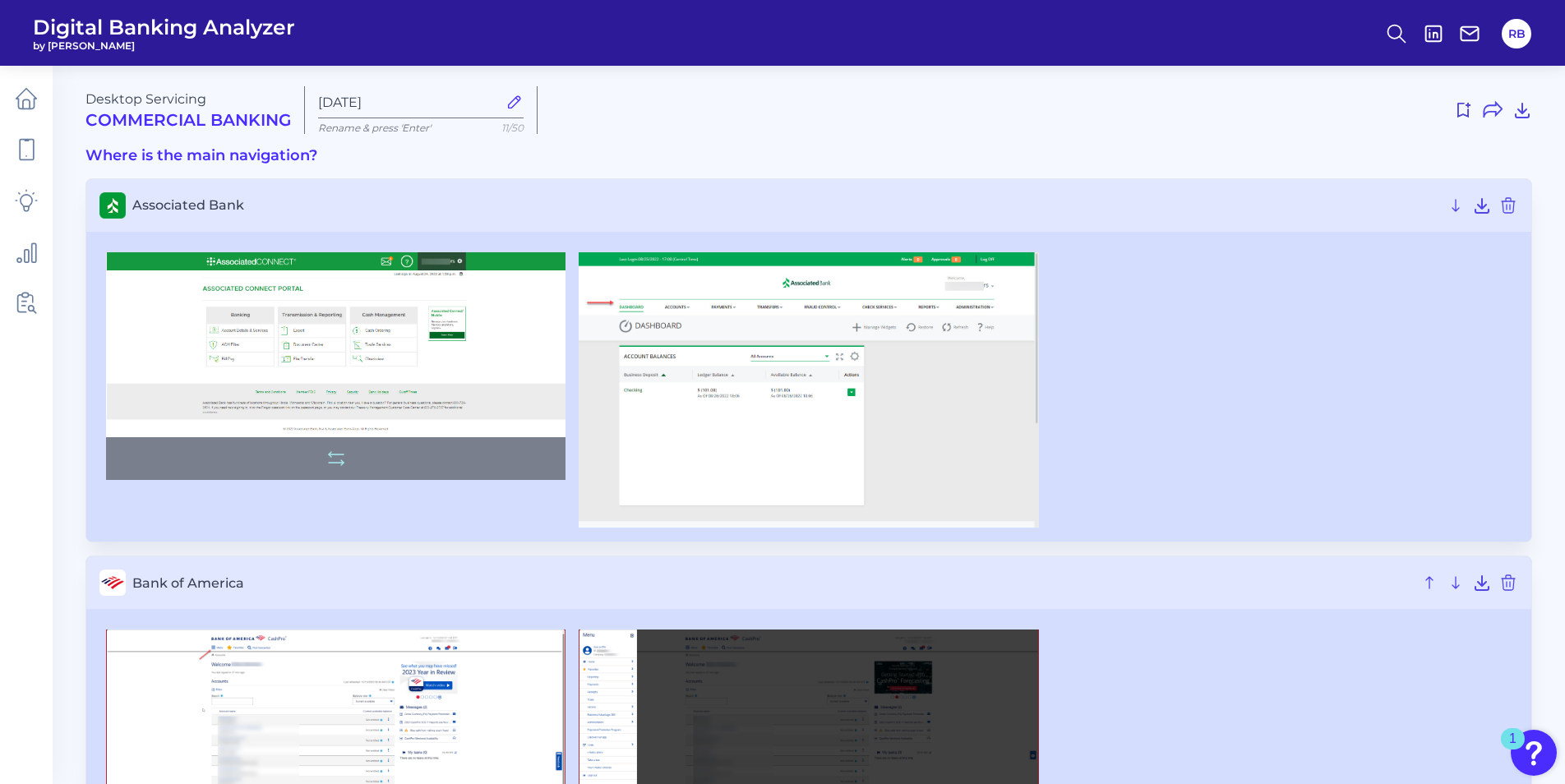
click at [491, 341] on img at bounding box center [336, 366] width 459 height 228
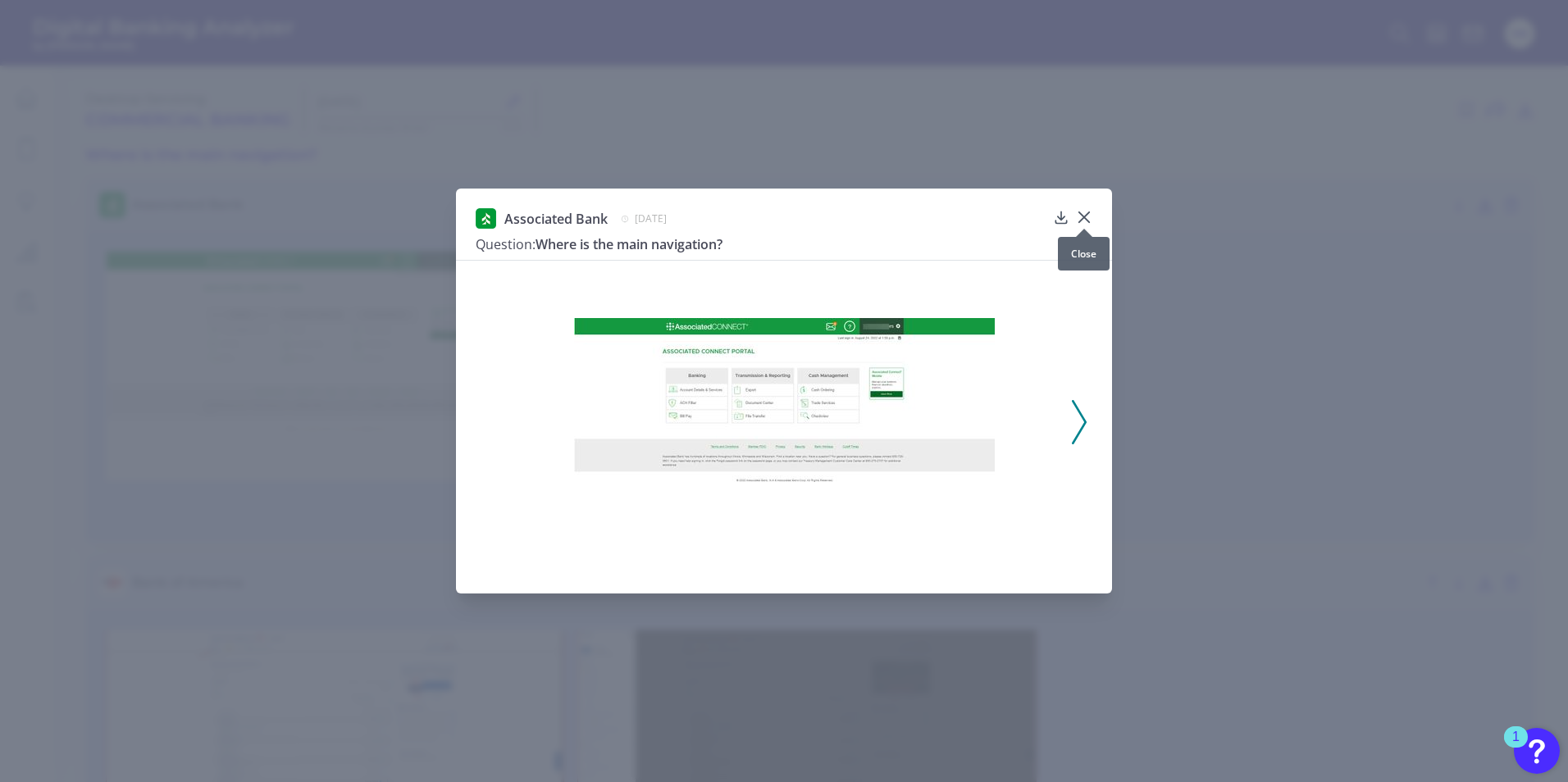
click at [1084, 212] on icon at bounding box center [1084, 217] width 16 height 16
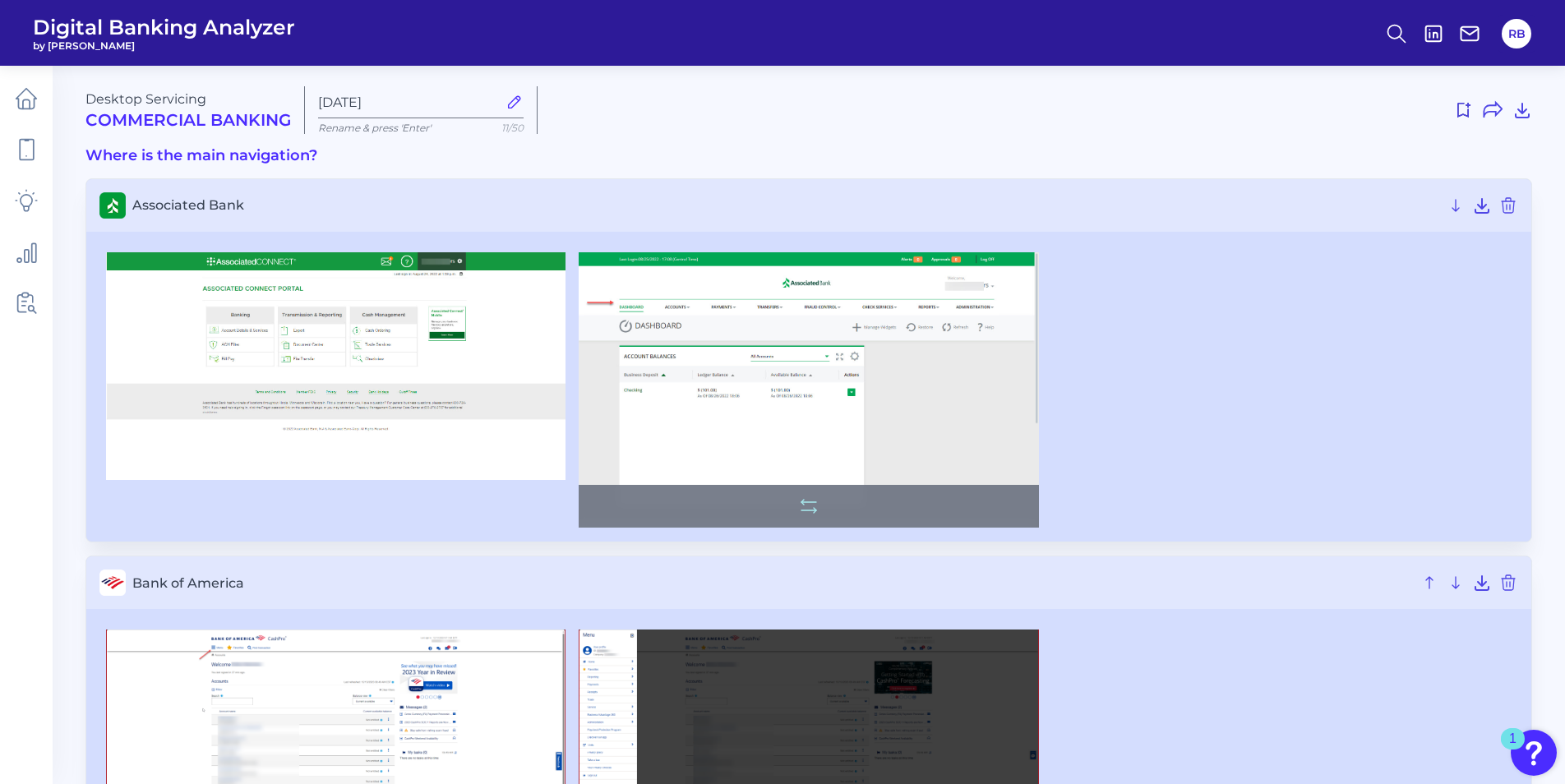
click at [811, 314] on img at bounding box center [808, 390] width 459 height 276
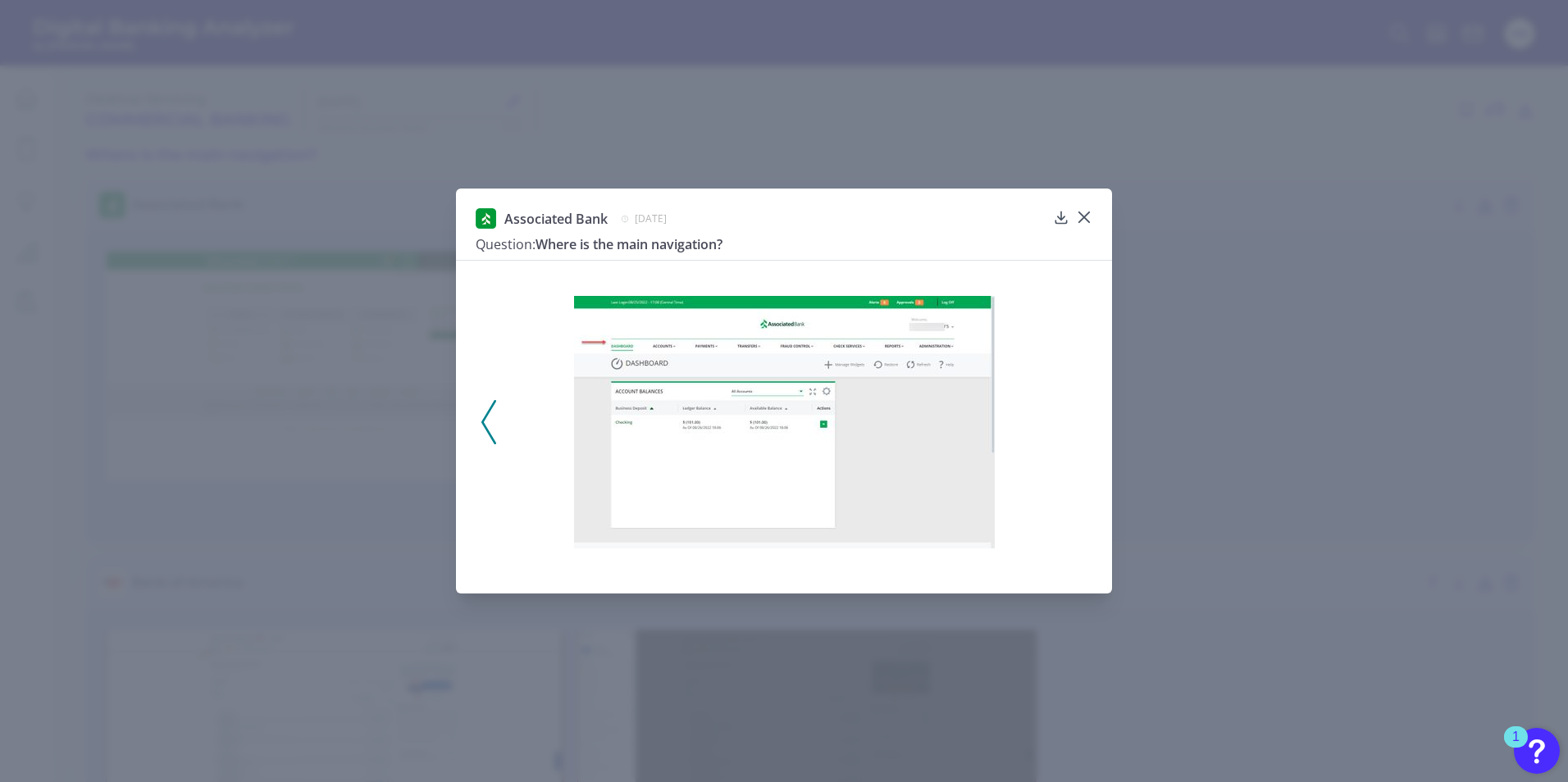
click at [749, 377] on img at bounding box center [784, 422] width 420 height 252
click at [1059, 215] on icon at bounding box center [1061, 217] width 16 height 16
click at [1086, 212] on icon at bounding box center [1084, 217] width 16 height 16
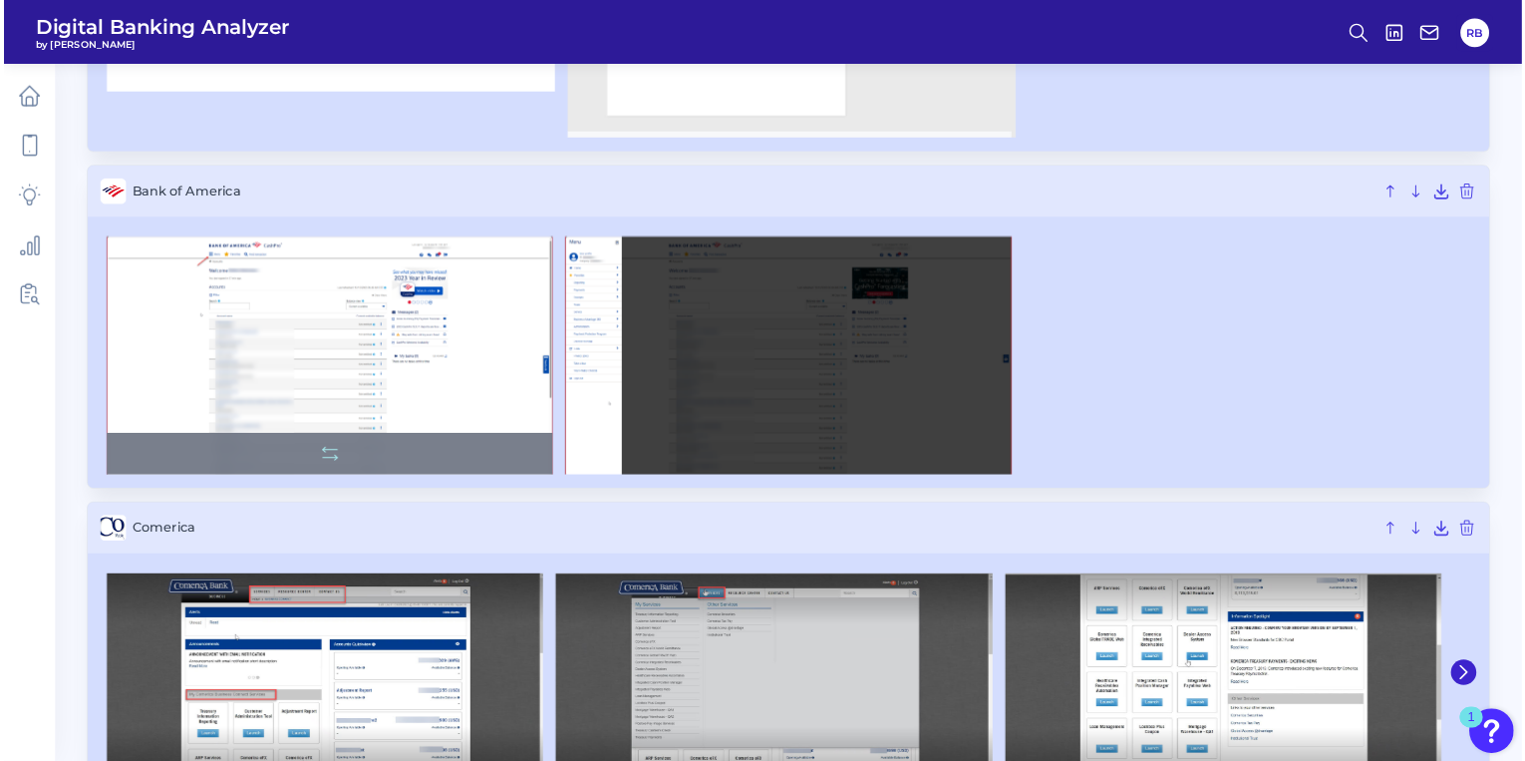
scroll to position [498, 0]
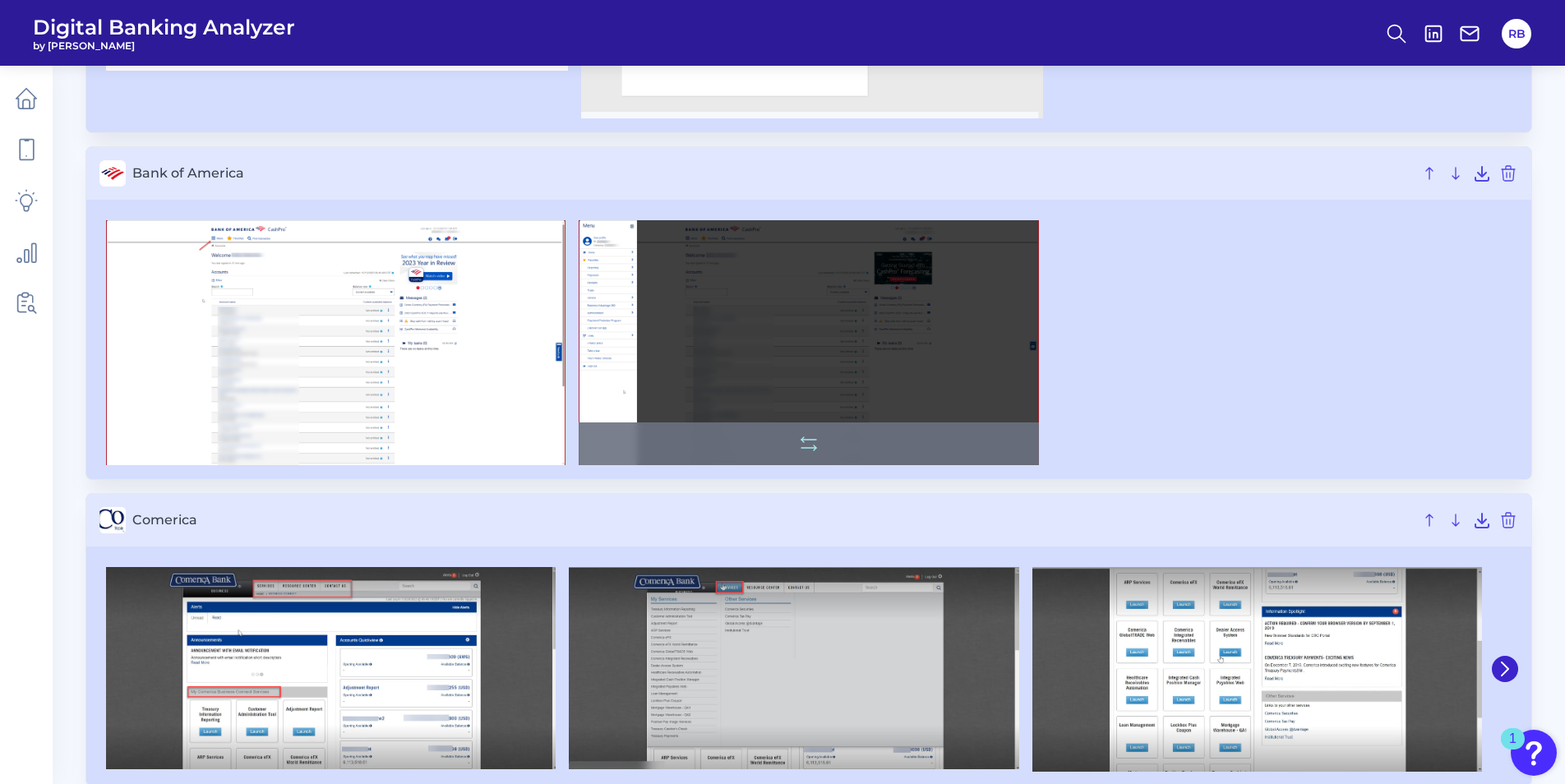
click at [627, 344] on img at bounding box center [808, 342] width 459 height 245
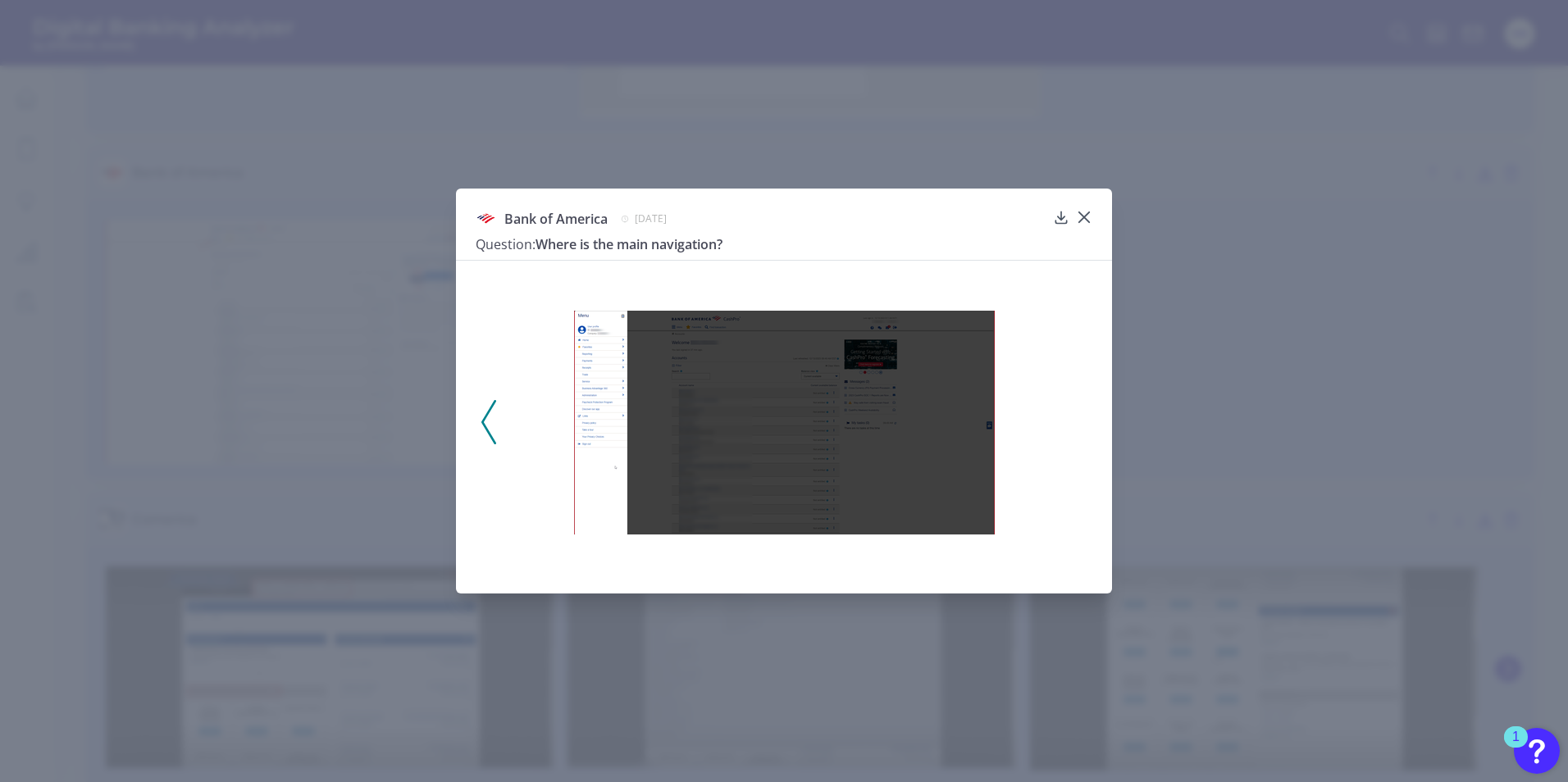
click at [607, 376] on img at bounding box center [784, 423] width 420 height 224
click at [687, 398] on img at bounding box center [784, 423] width 420 height 224
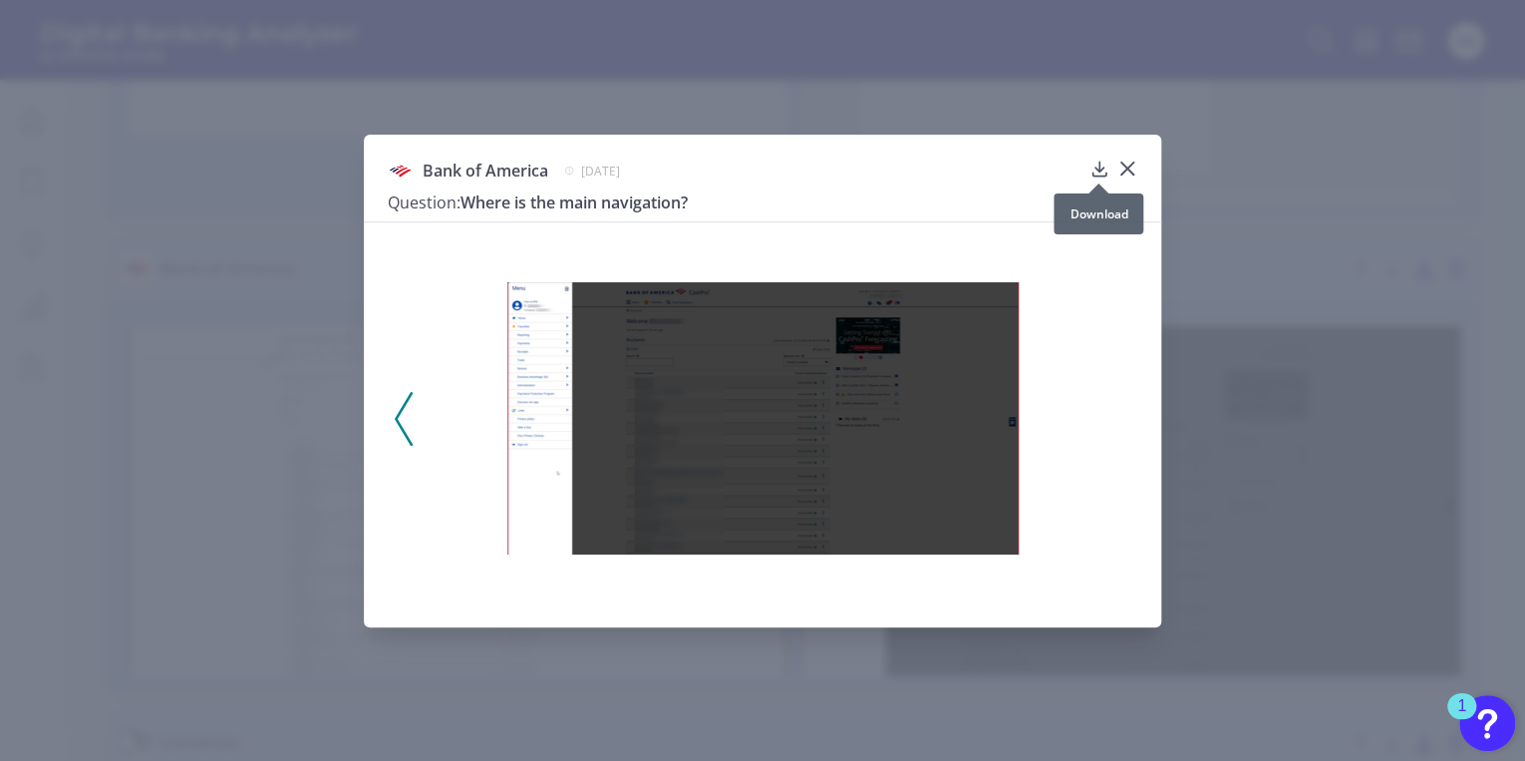
click at [1102, 167] on icon at bounding box center [1100, 169] width 20 height 20
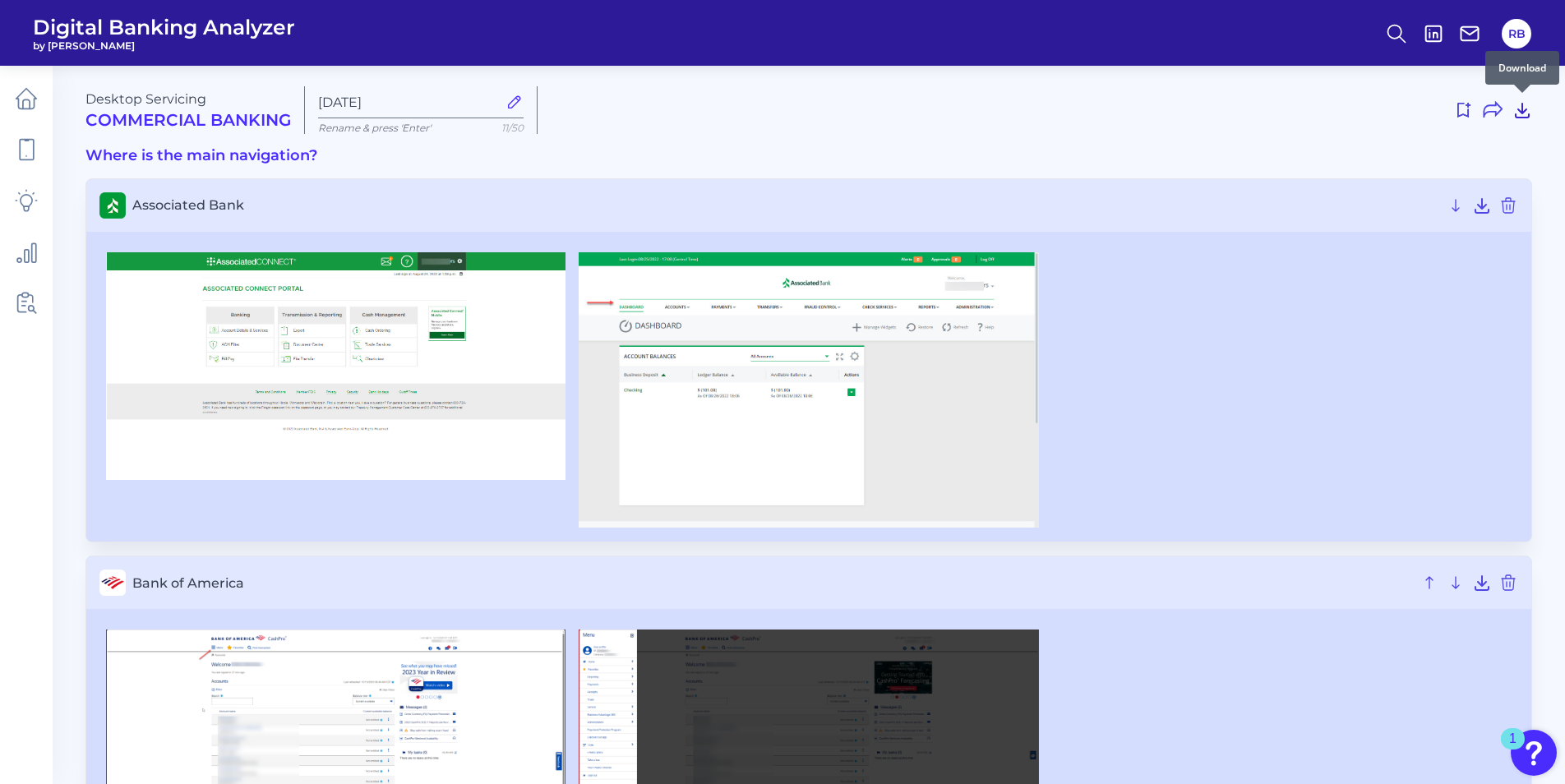
click at [1519, 116] on icon at bounding box center [1522, 110] width 20 height 20
